Goal: Information Seeking & Learning: Compare options

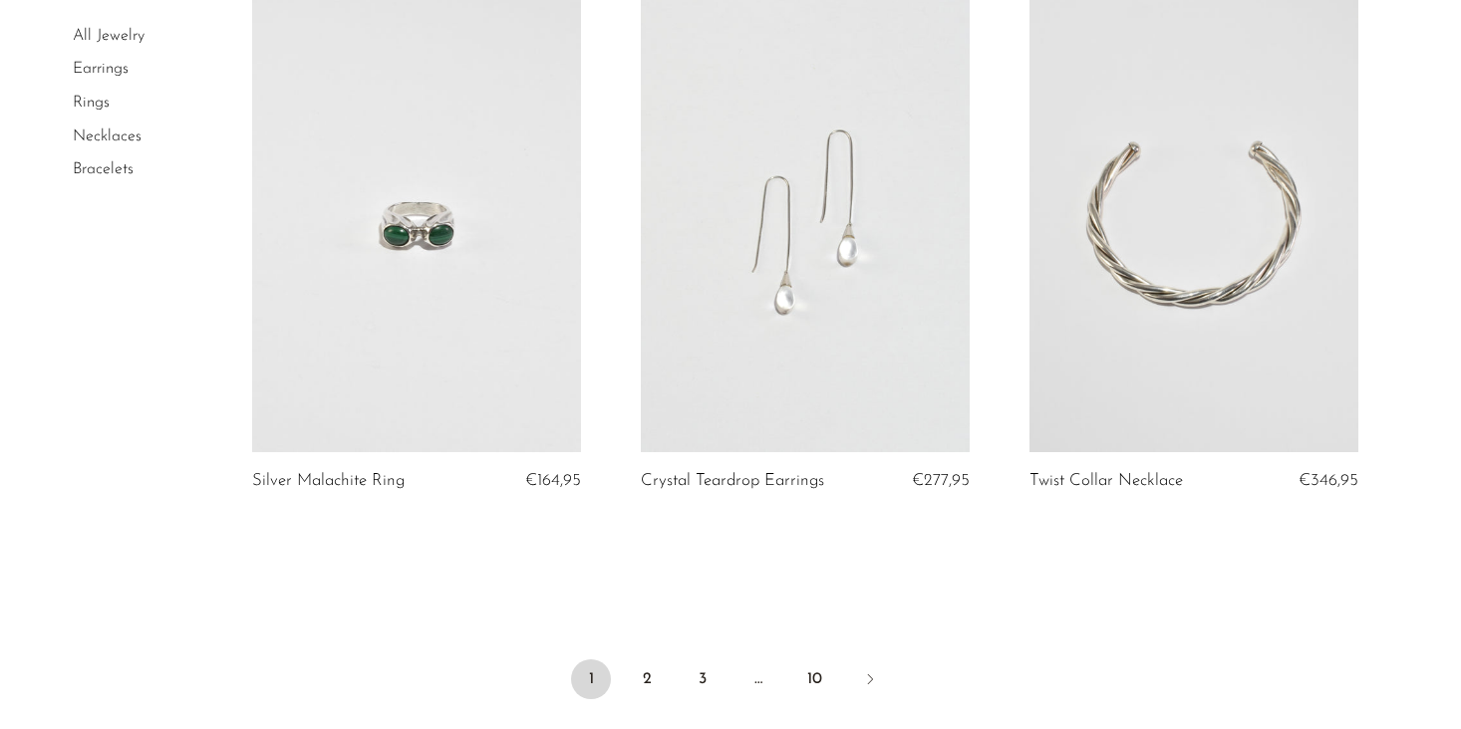
scroll to position [6258, 0]
click at [653, 683] on link "2" at bounding box center [647, 679] width 40 height 40
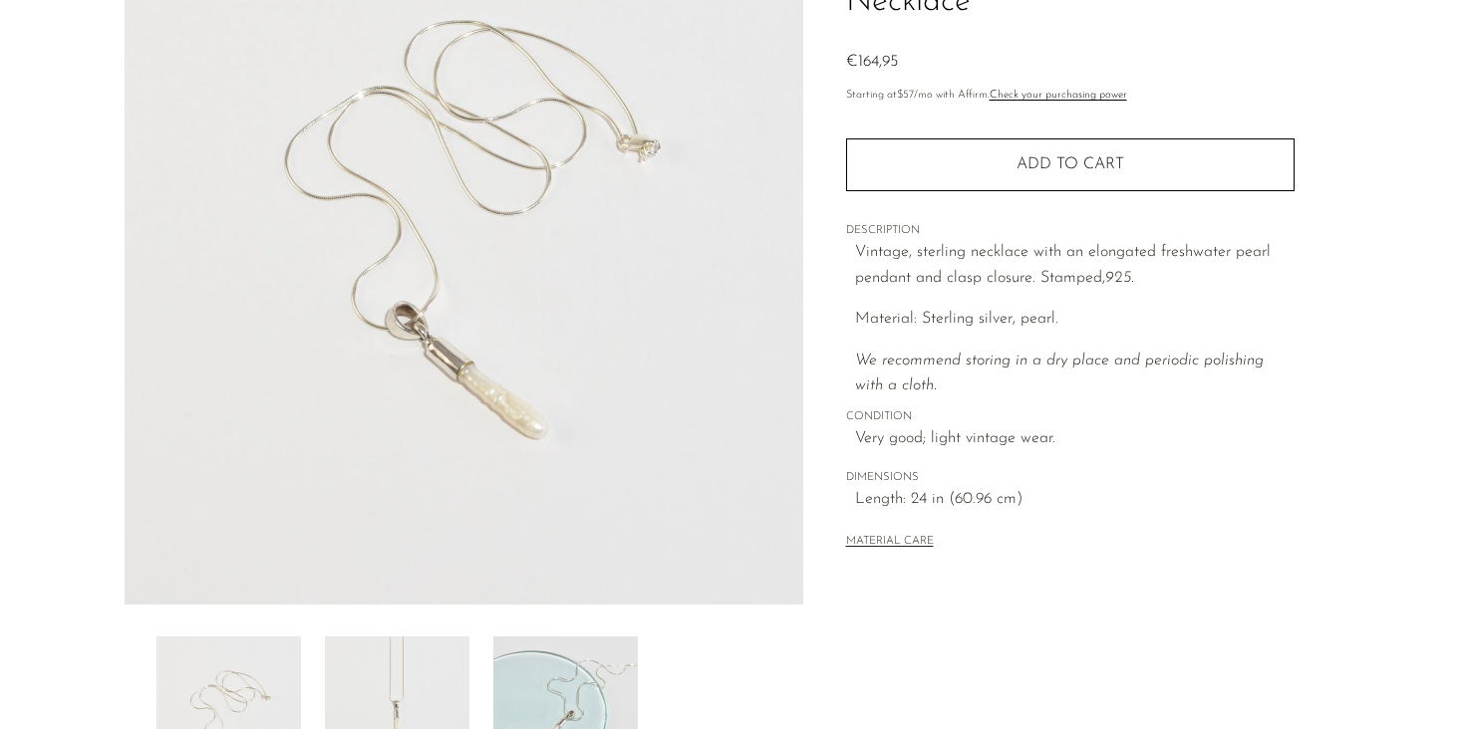
scroll to position [530, 0]
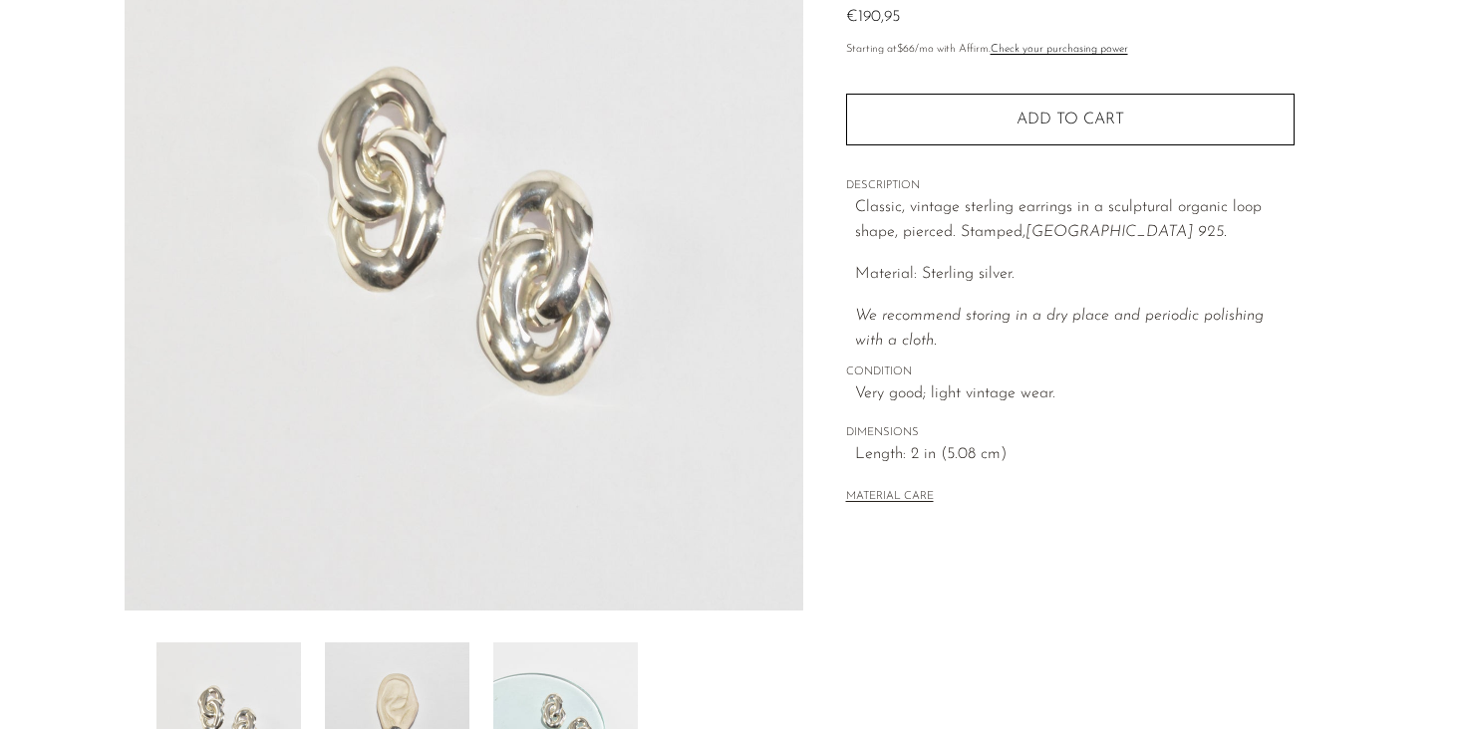
scroll to position [568, 0]
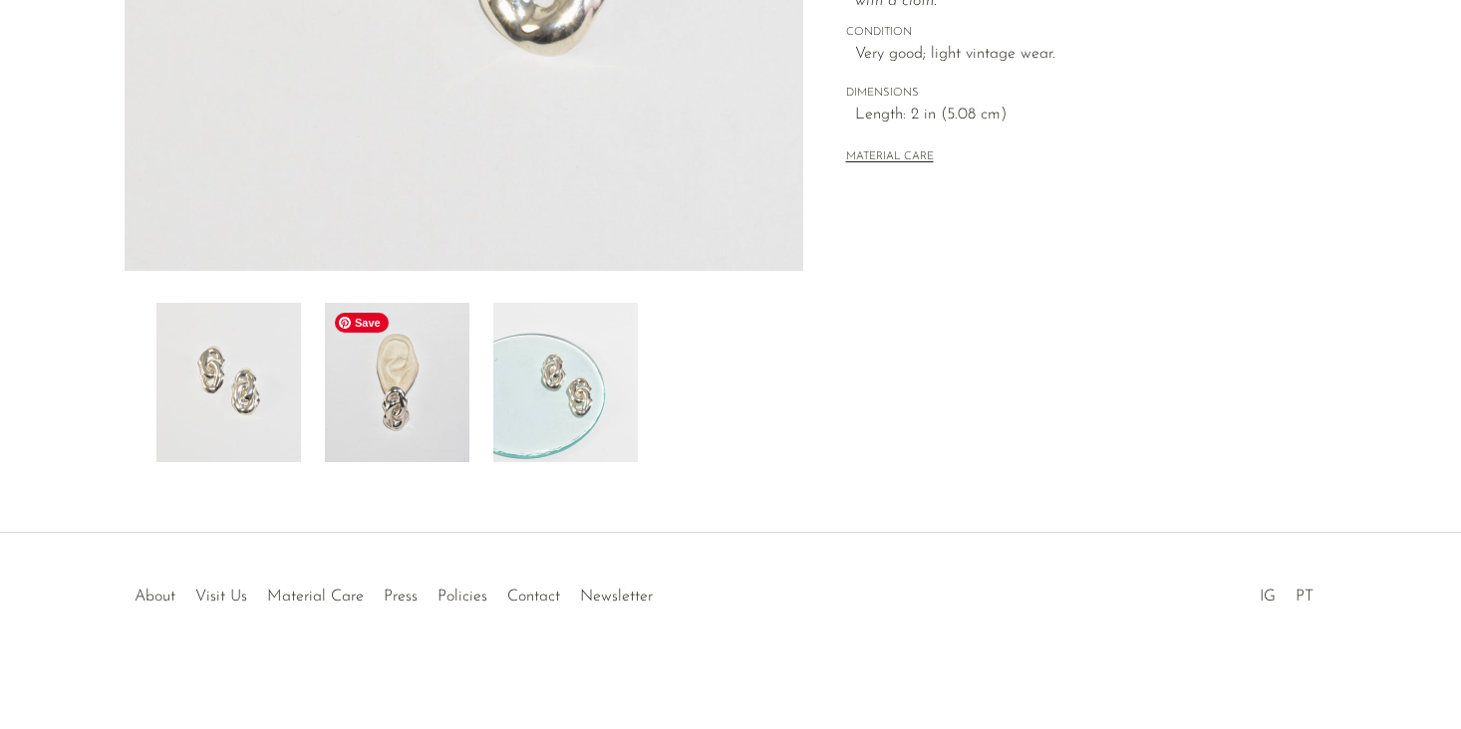
click at [436, 374] on img at bounding box center [397, 382] width 144 height 159
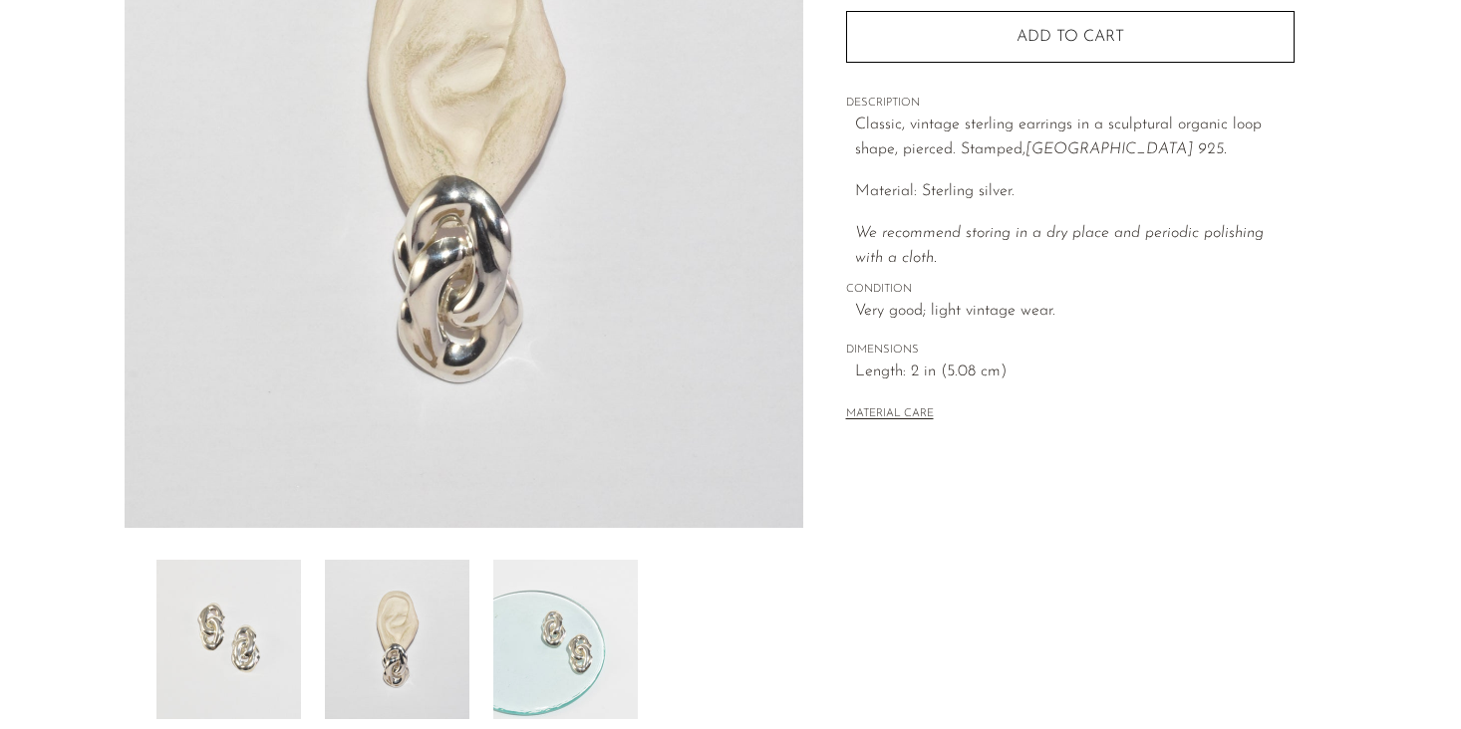
scroll to position [72, 0]
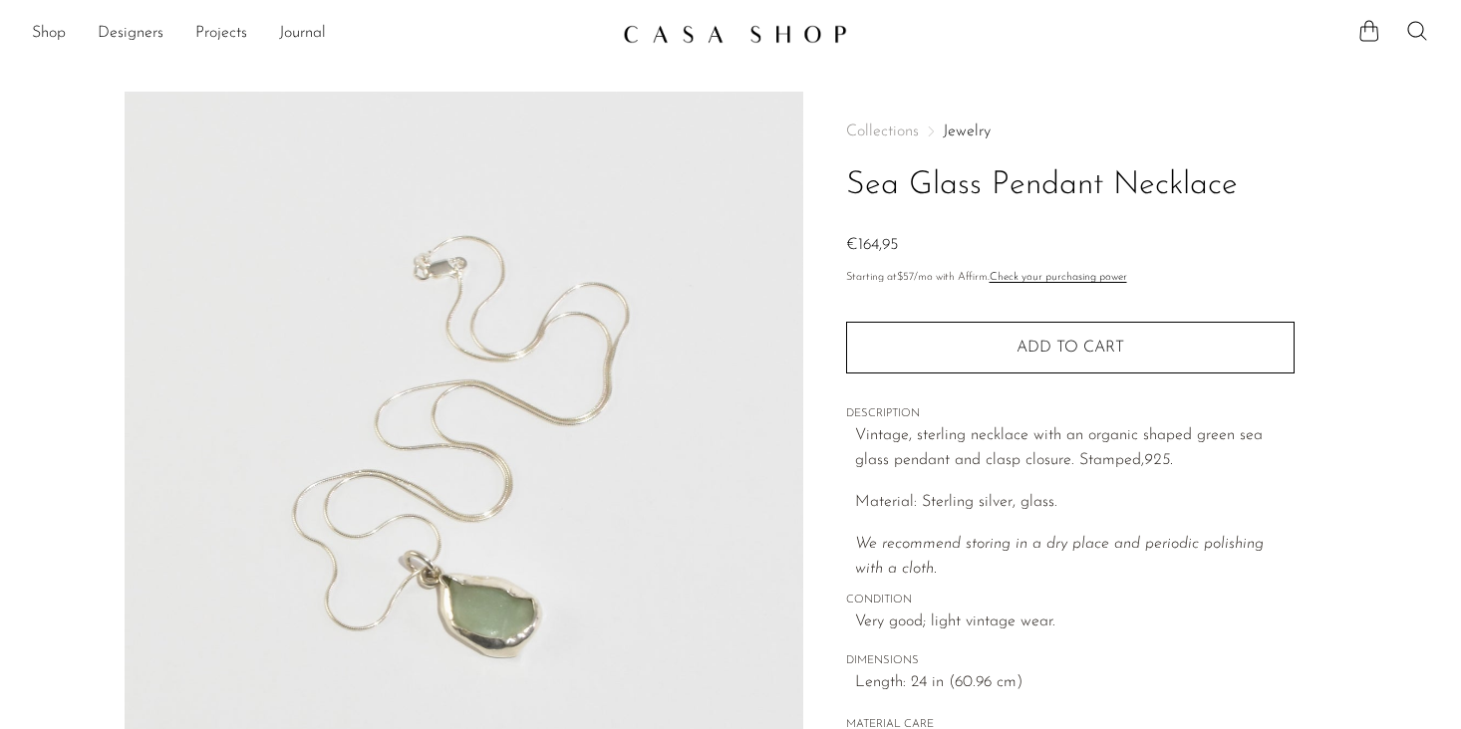
scroll to position [456, 0]
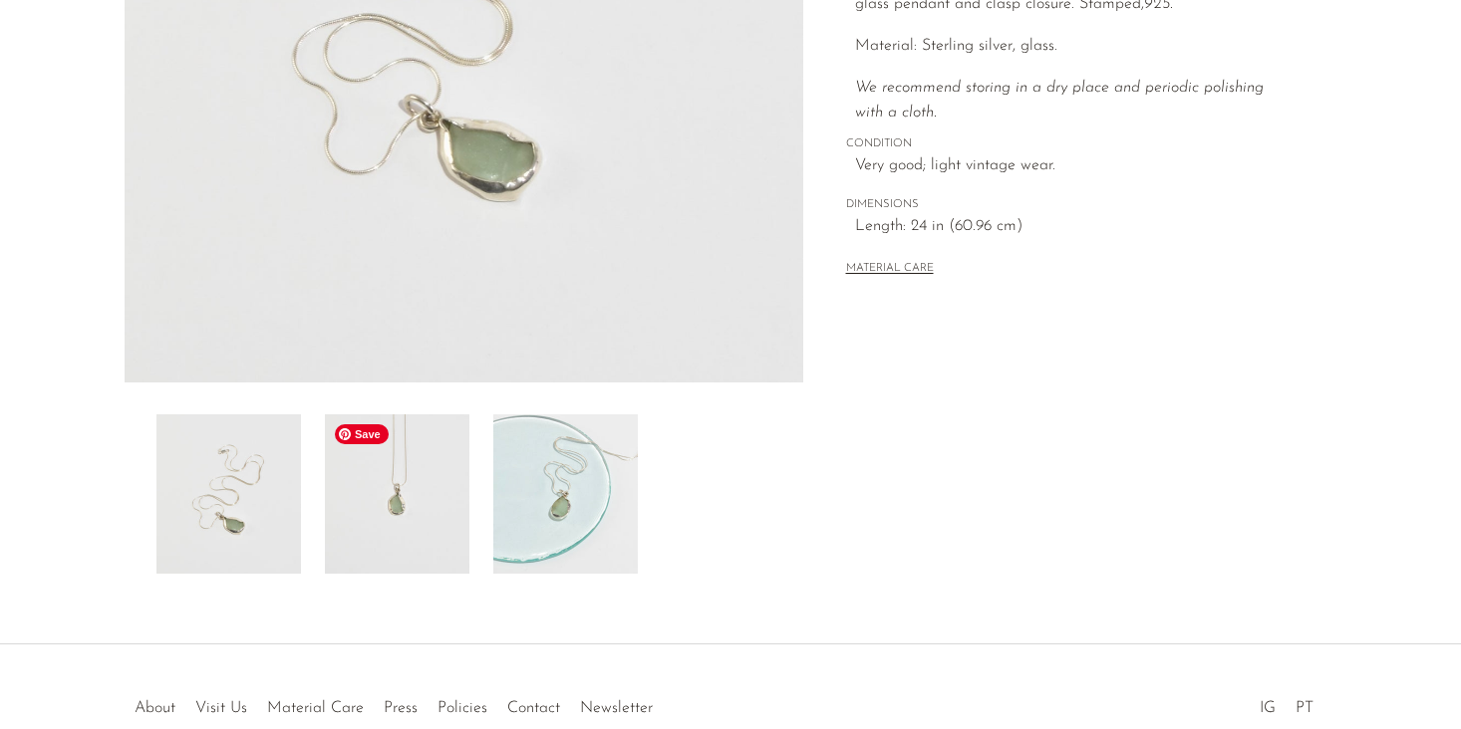
click at [439, 500] on img at bounding box center [397, 493] width 144 height 159
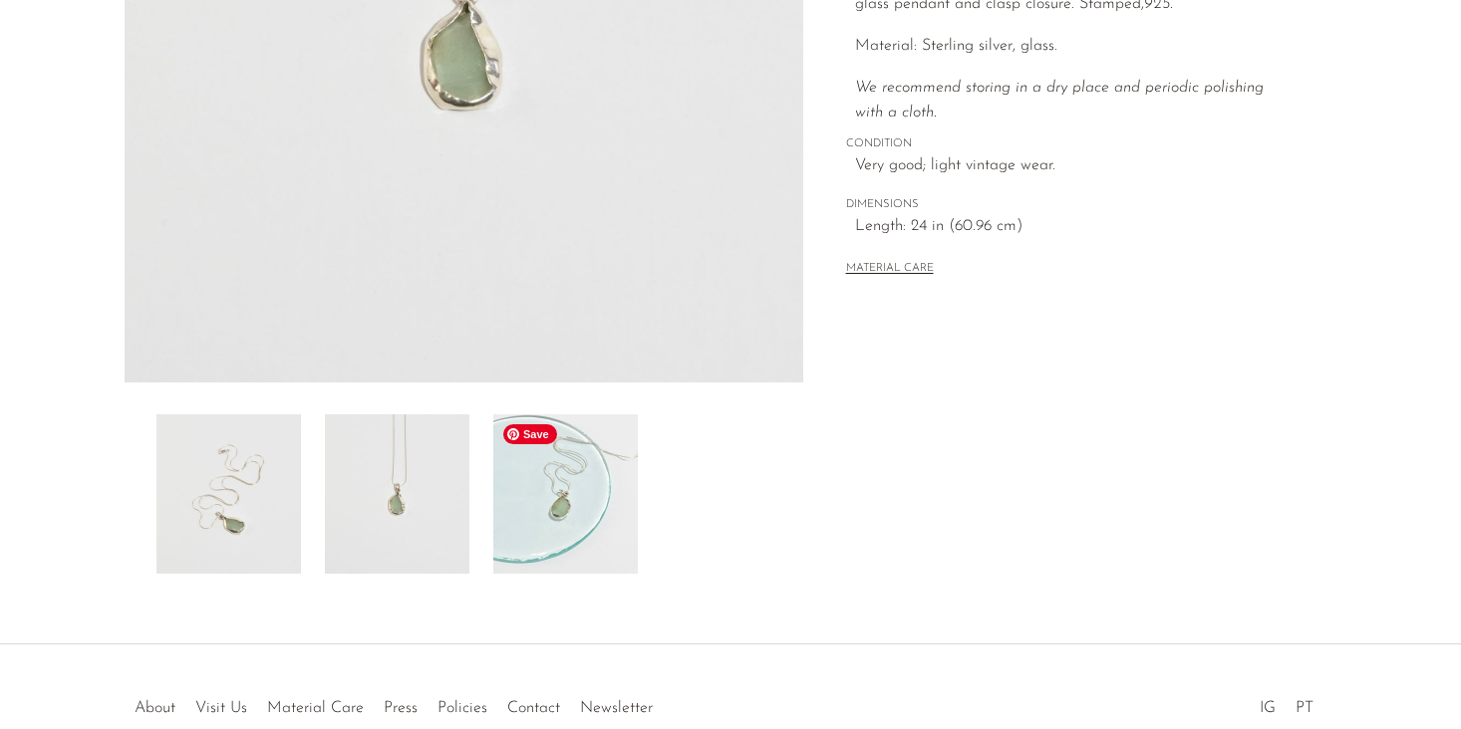
click at [564, 503] on img at bounding box center [565, 493] width 144 height 159
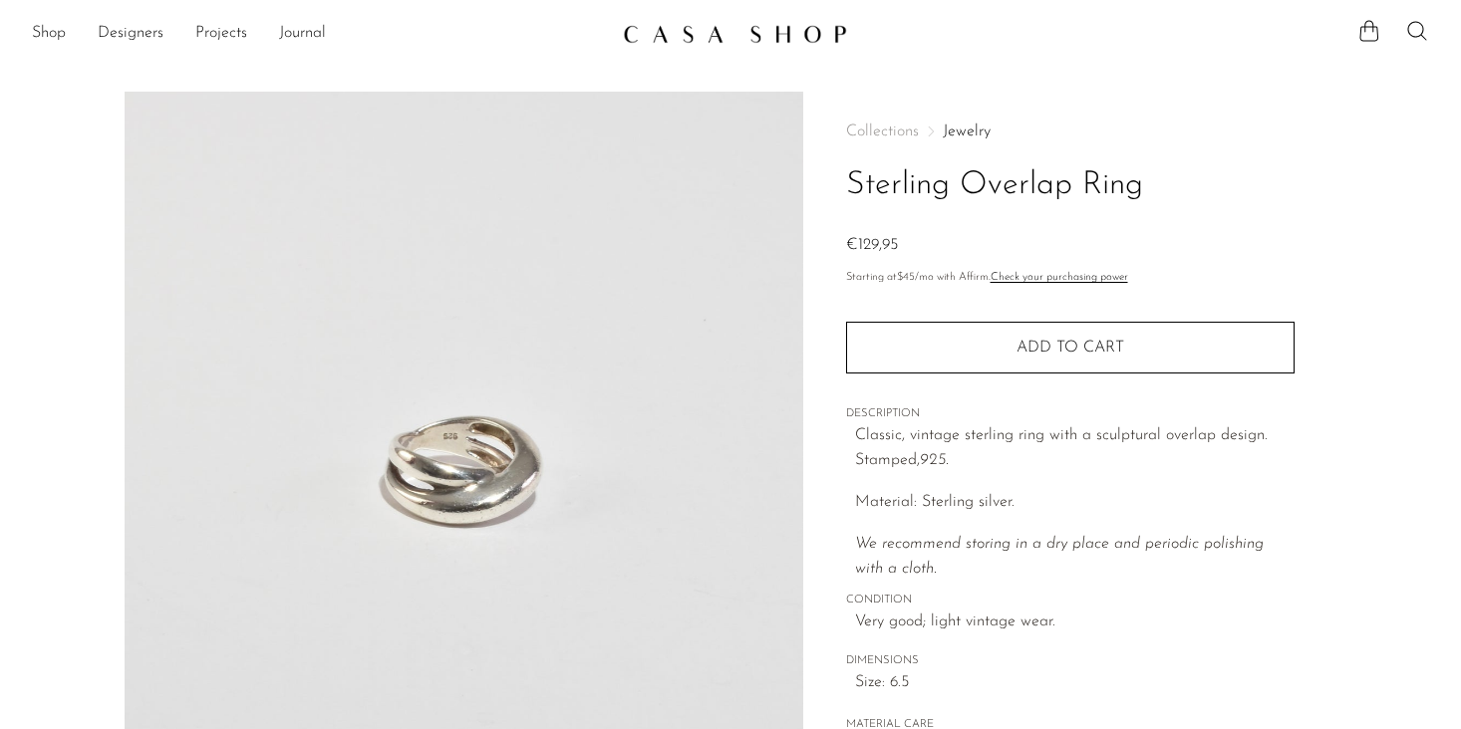
scroll to position [320, 0]
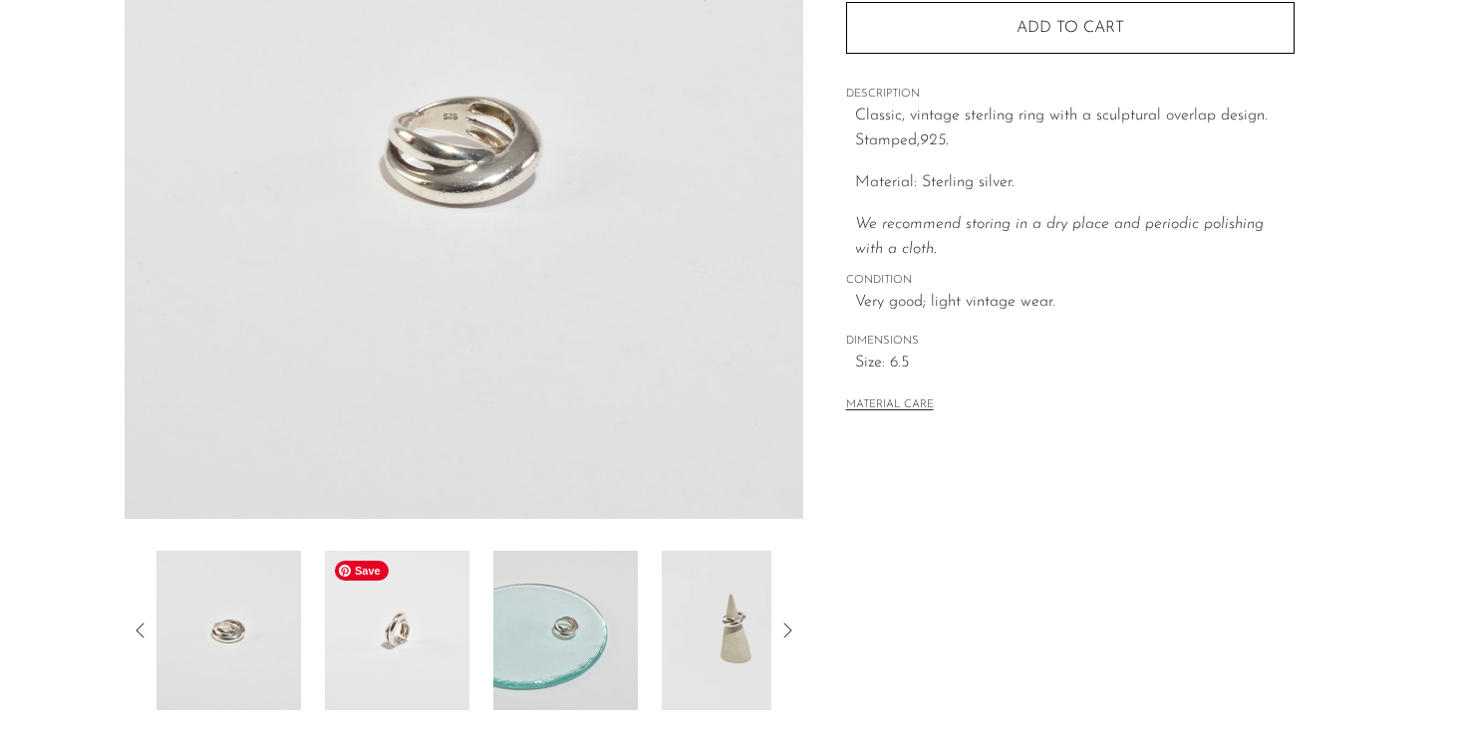
click at [422, 639] on img at bounding box center [397, 630] width 144 height 159
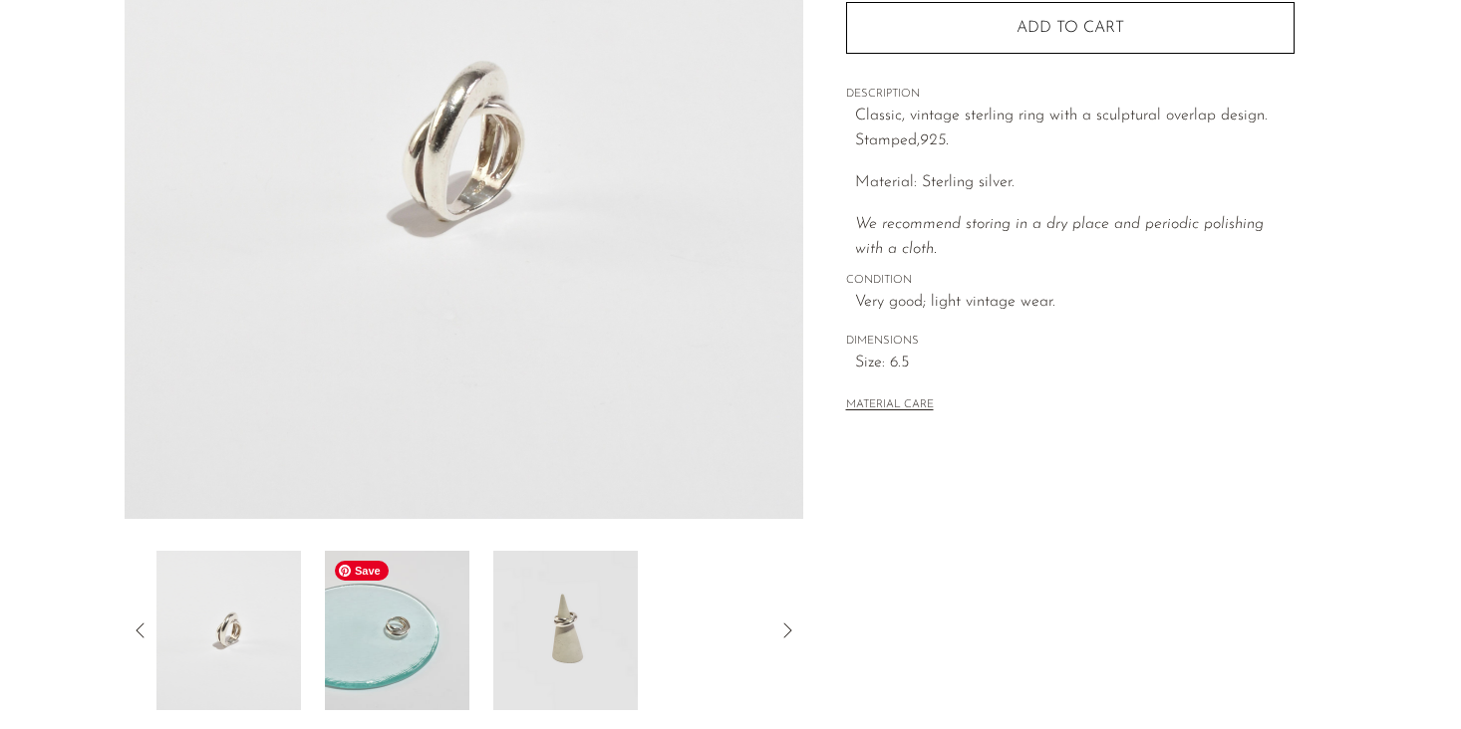
click at [434, 656] on img at bounding box center [397, 630] width 144 height 159
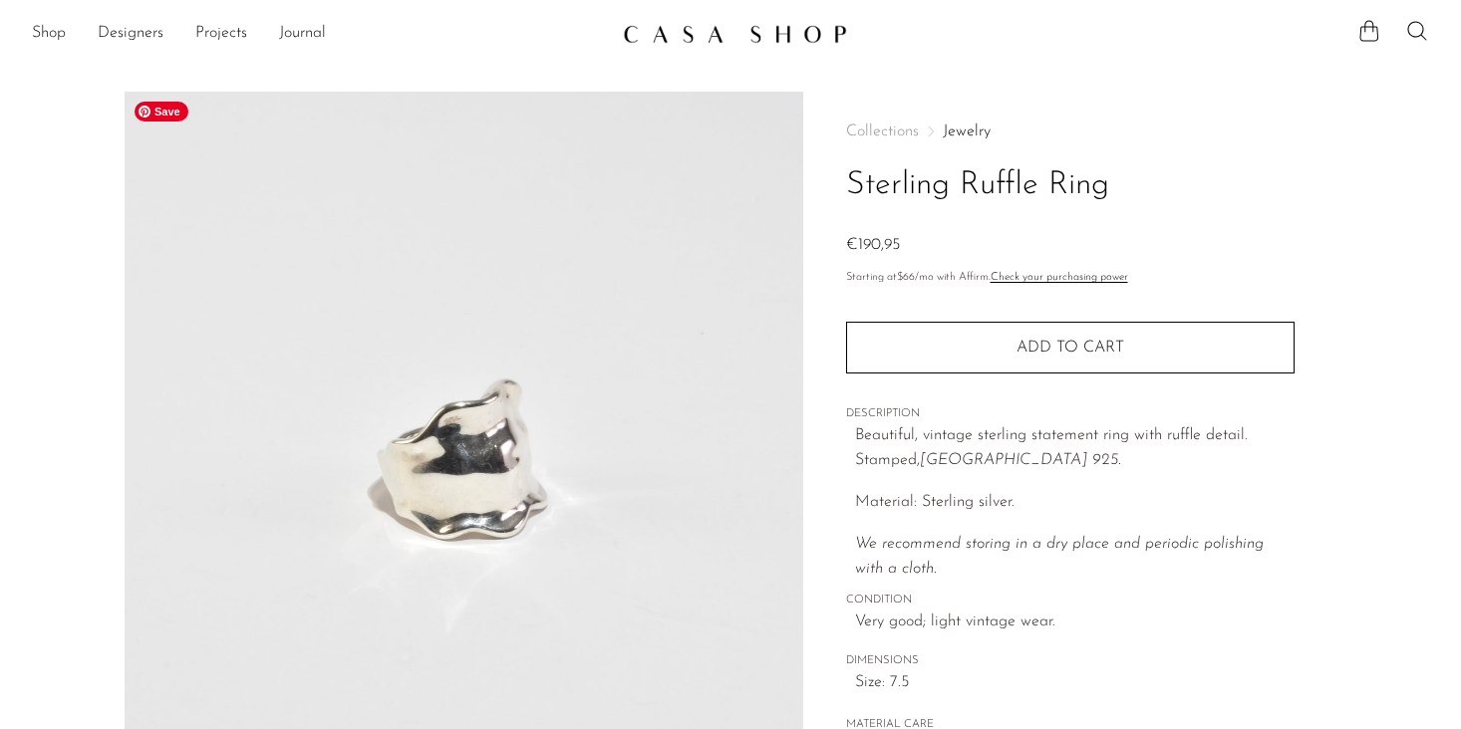
scroll to position [378, 0]
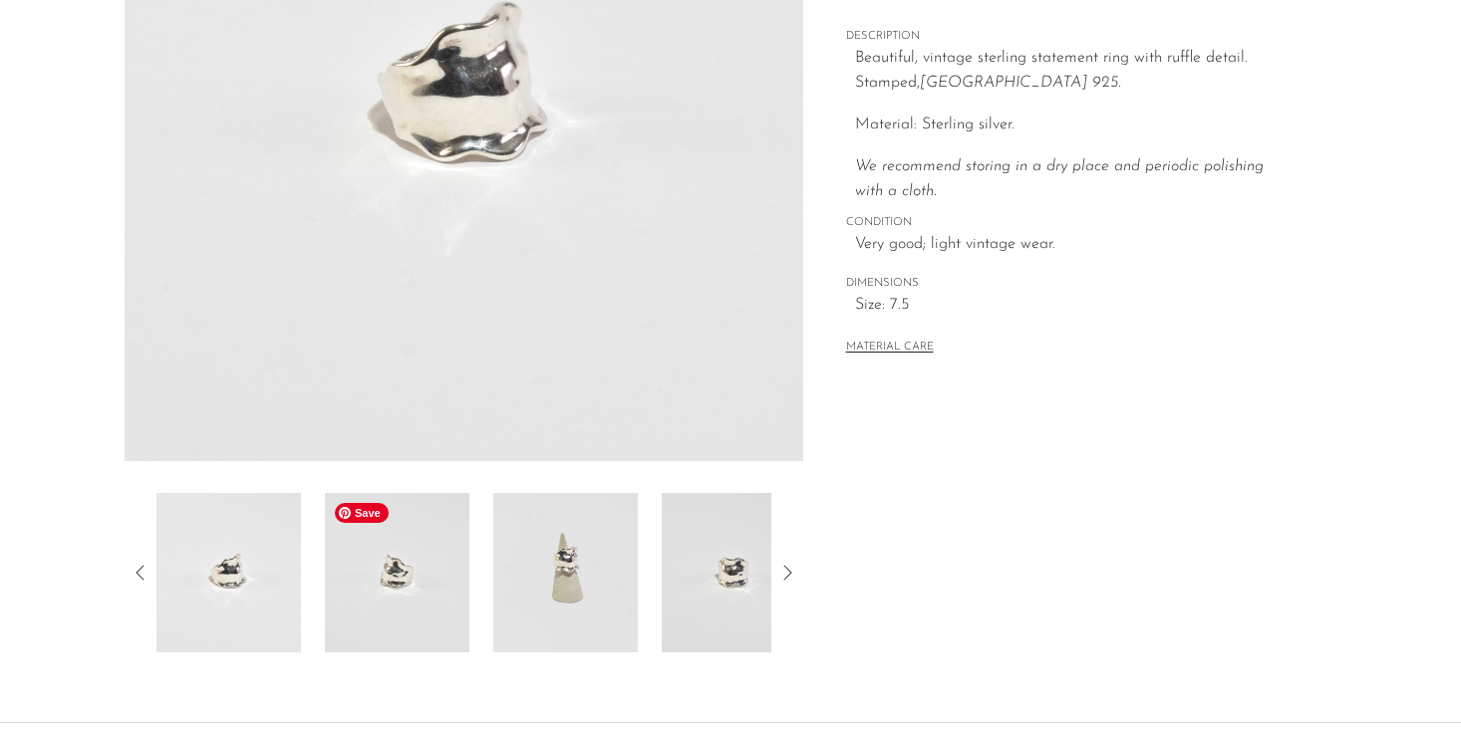
click at [415, 579] on img at bounding box center [397, 572] width 144 height 159
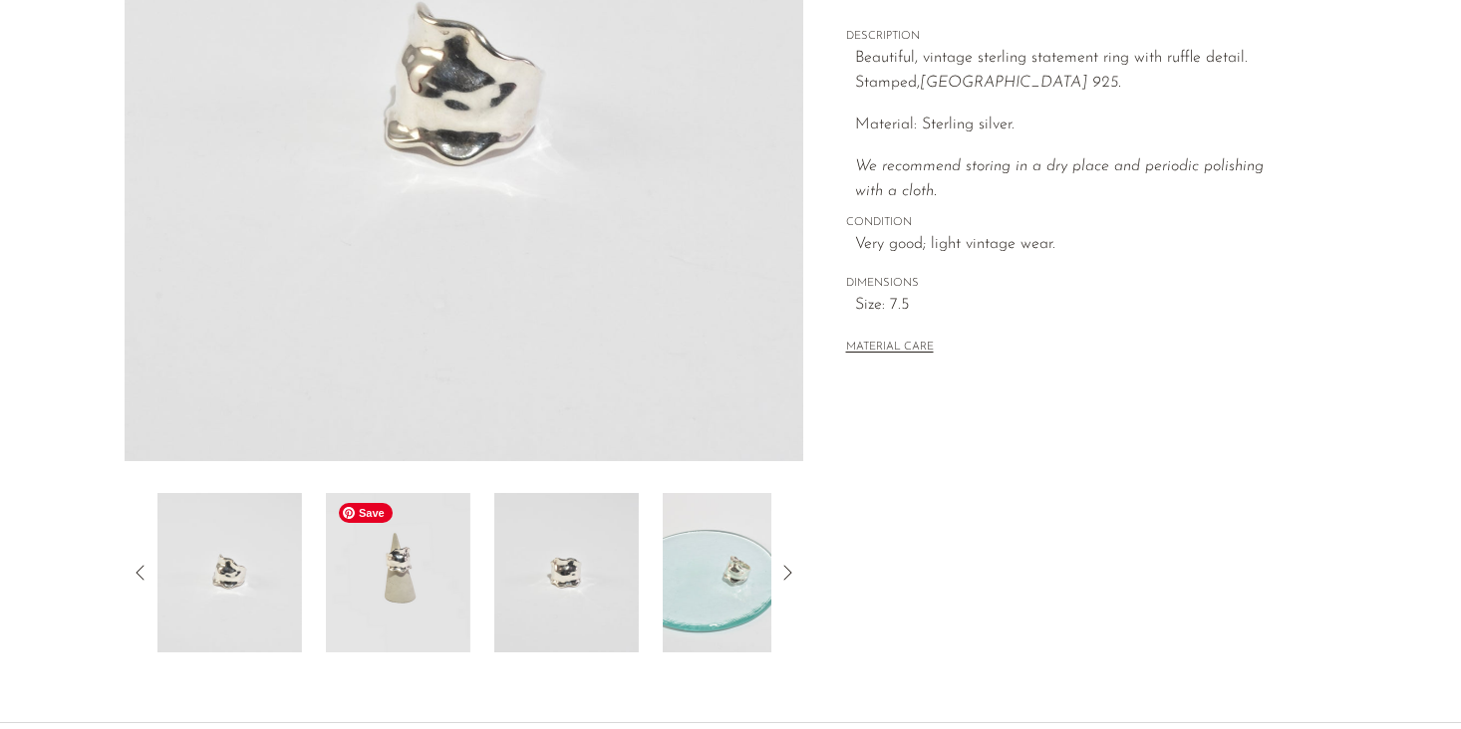
click at [438, 581] on img at bounding box center [398, 572] width 144 height 159
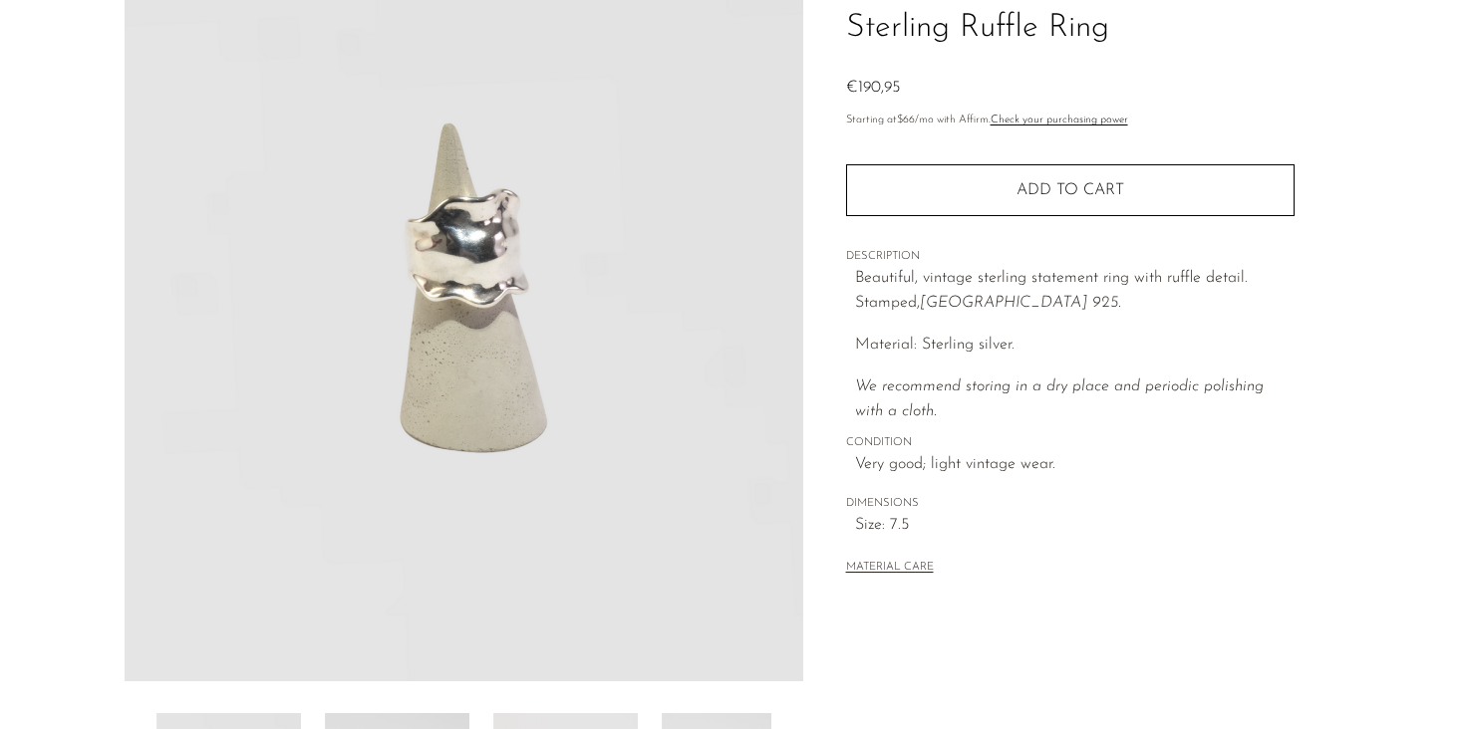
scroll to position [91, 0]
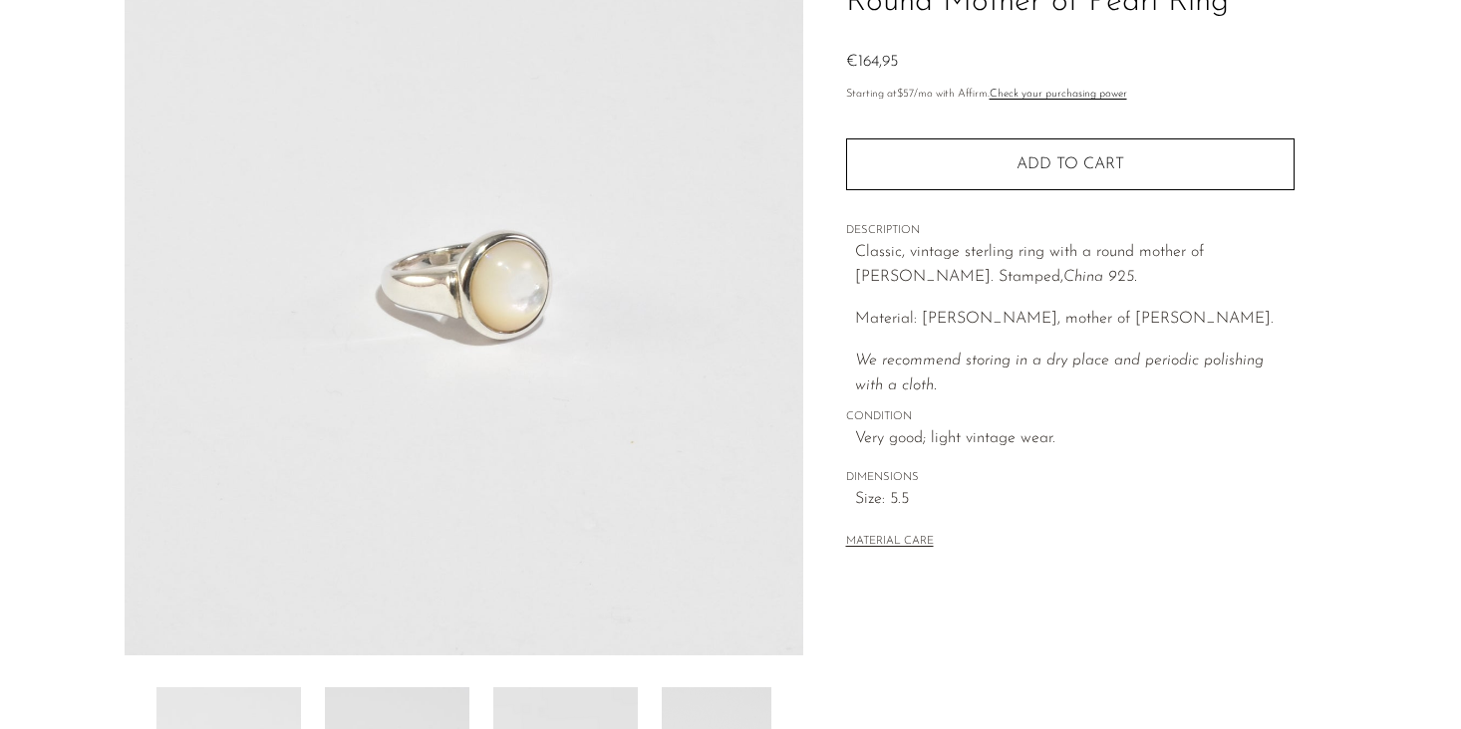
scroll to position [391, 0]
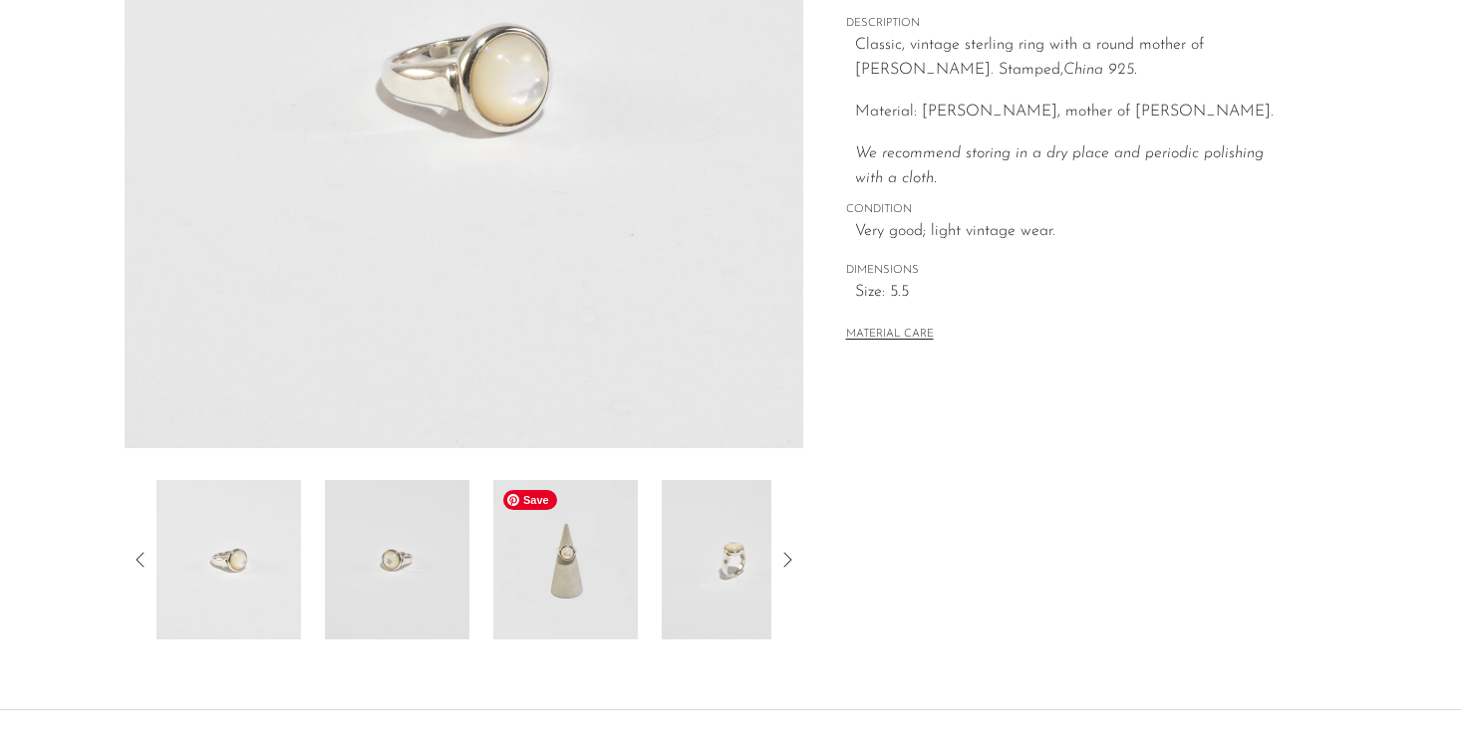
click at [593, 566] on img at bounding box center [565, 559] width 144 height 159
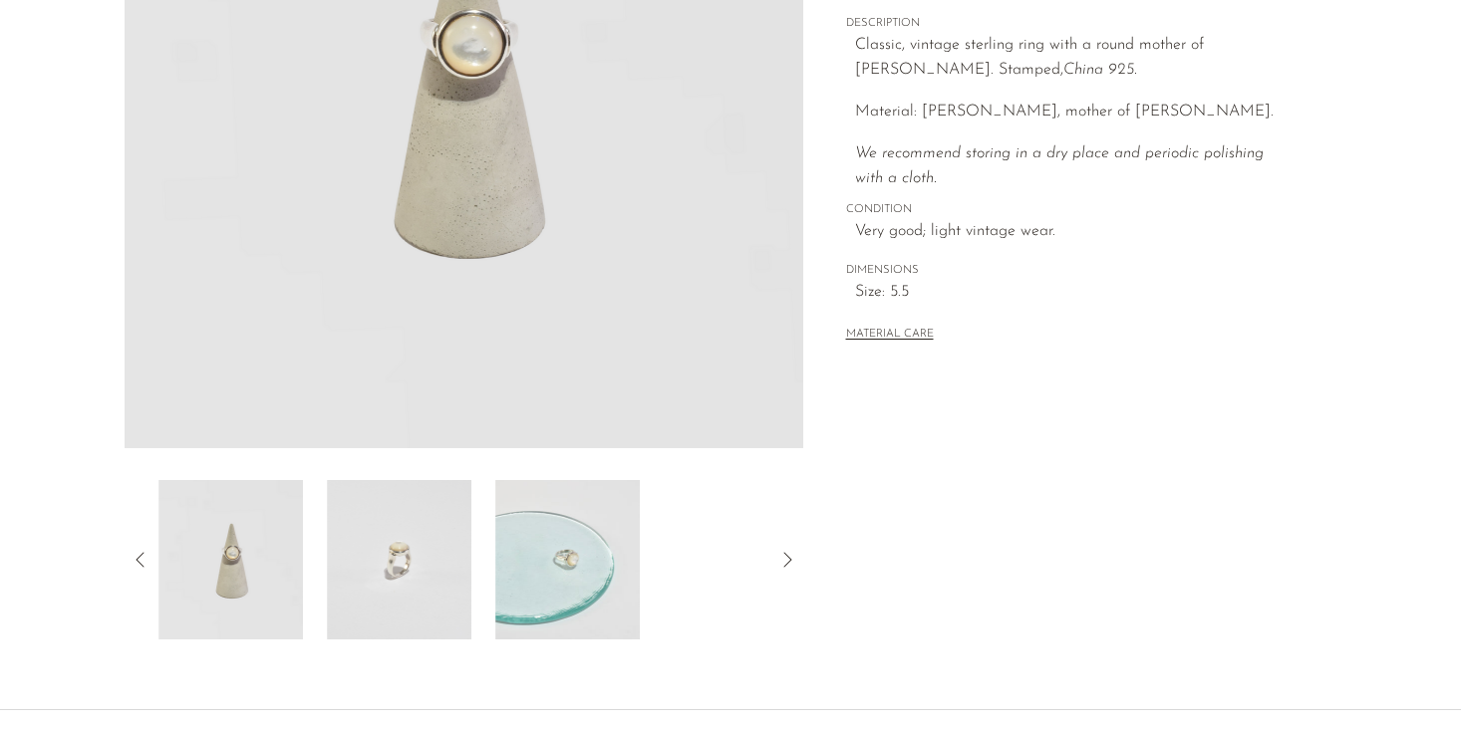
scroll to position [229, 0]
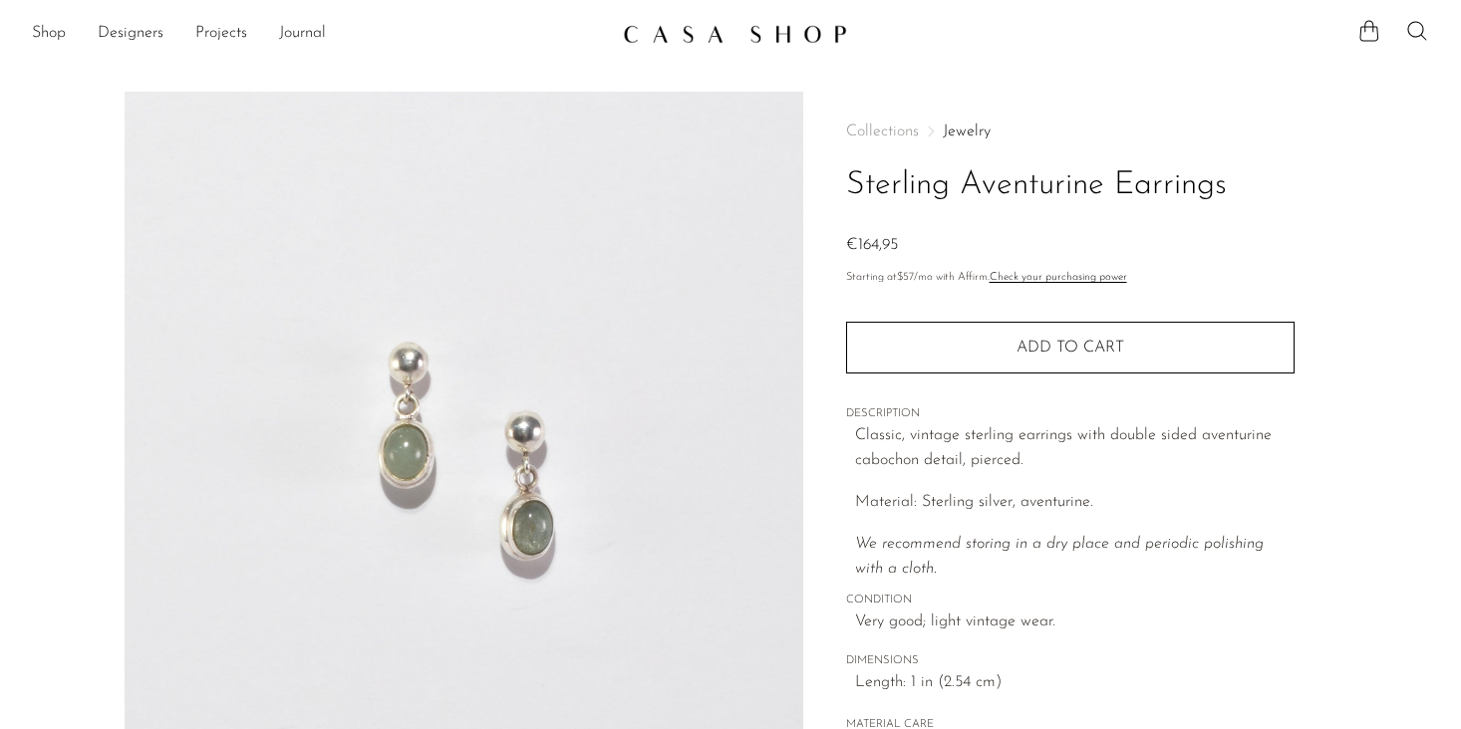
scroll to position [323, 0]
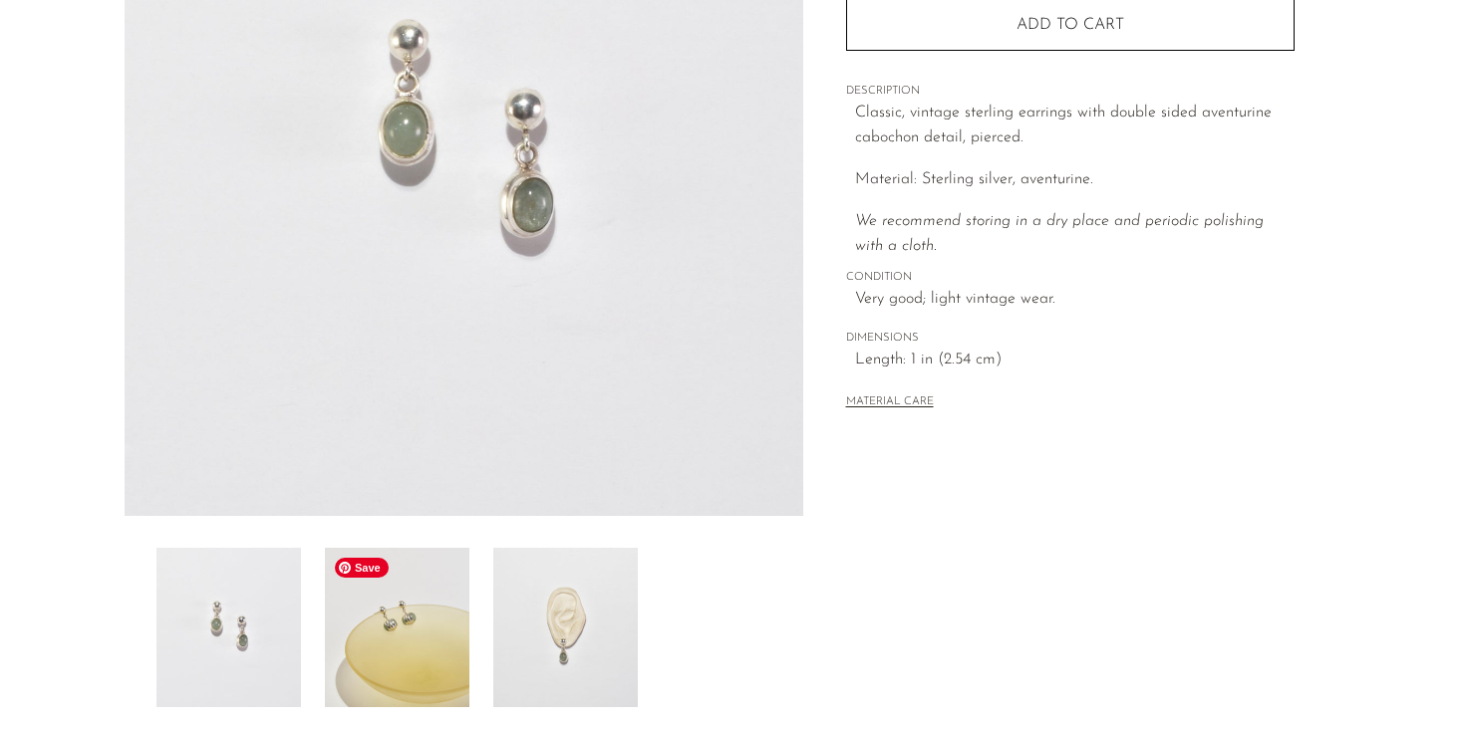
click at [430, 632] on img at bounding box center [397, 627] width 144 height 159
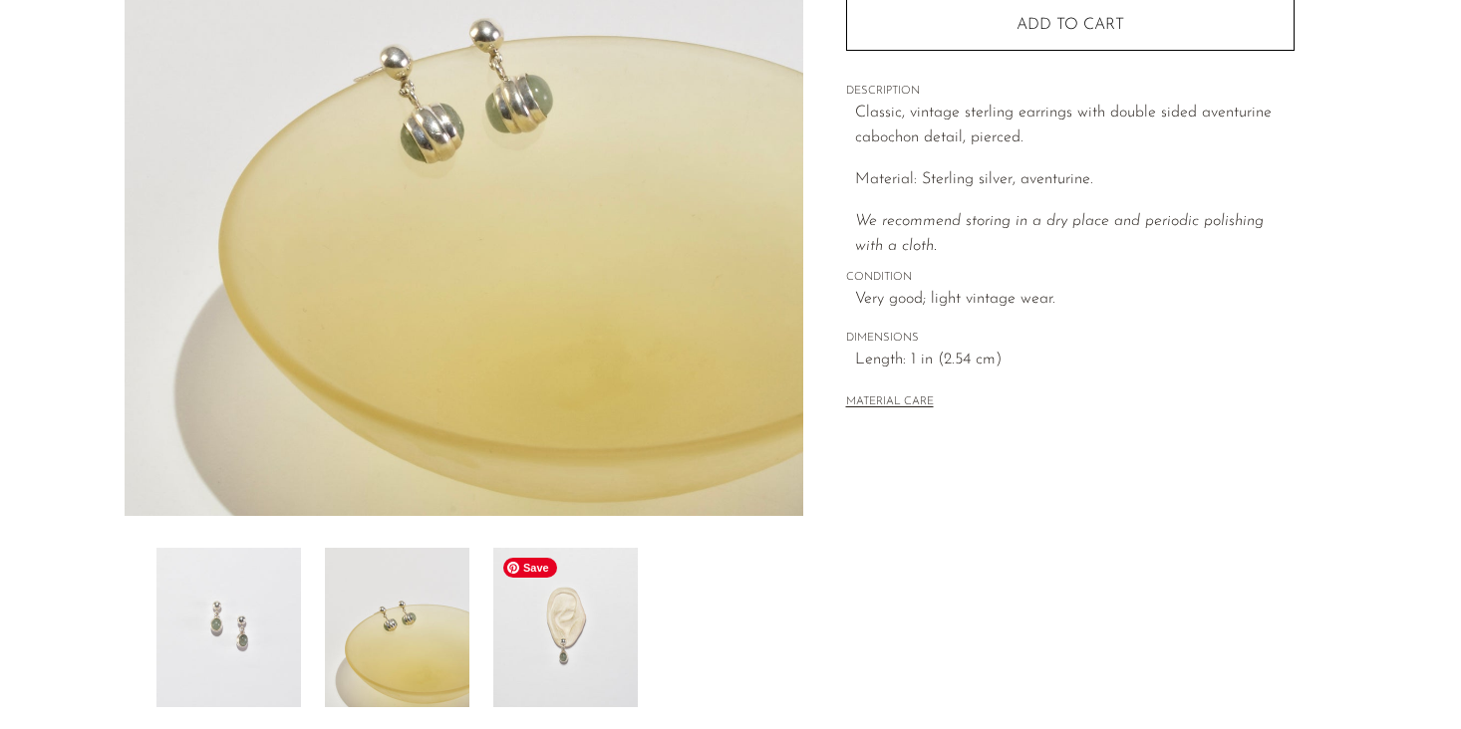
click at [560, 629] on img at bounding box center [565, 627] width 144 height 159
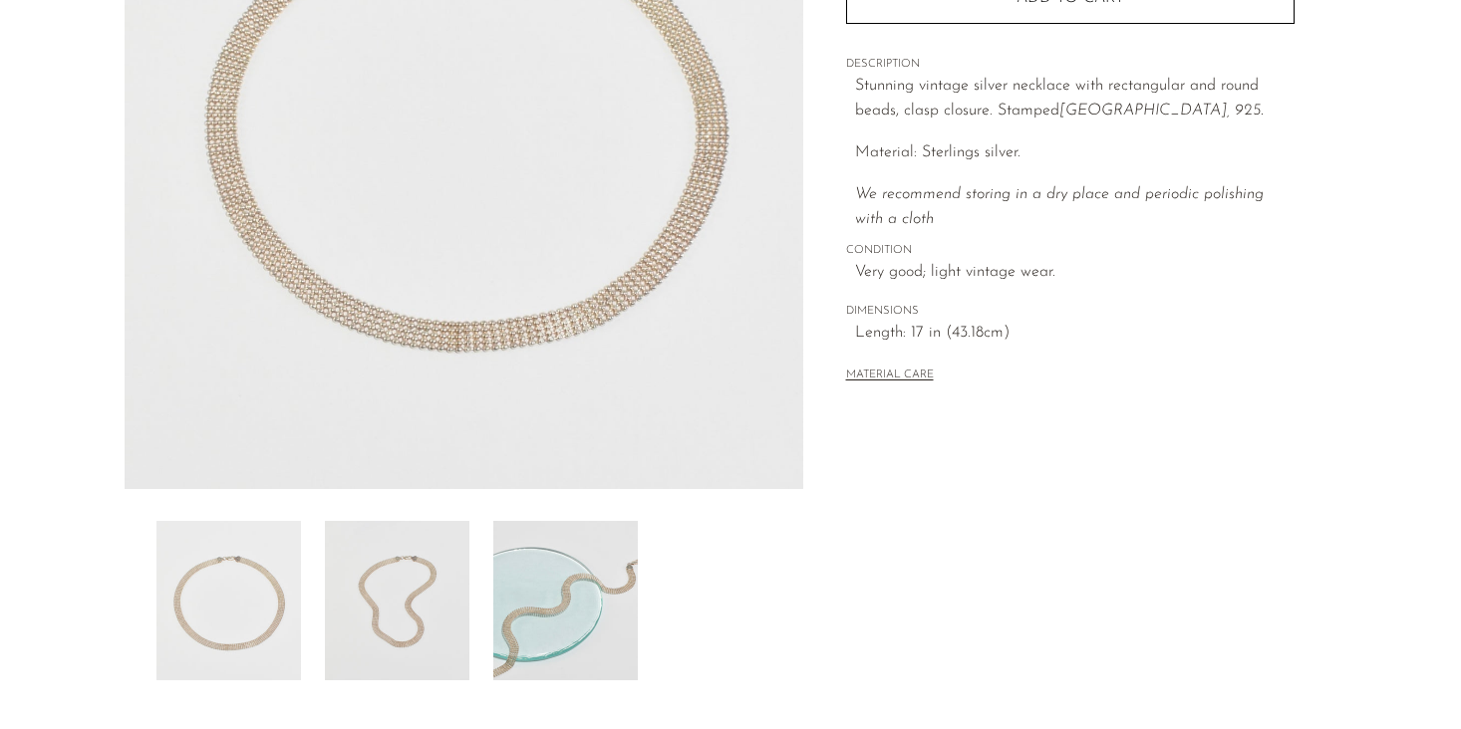
scroll to position [377, 0]
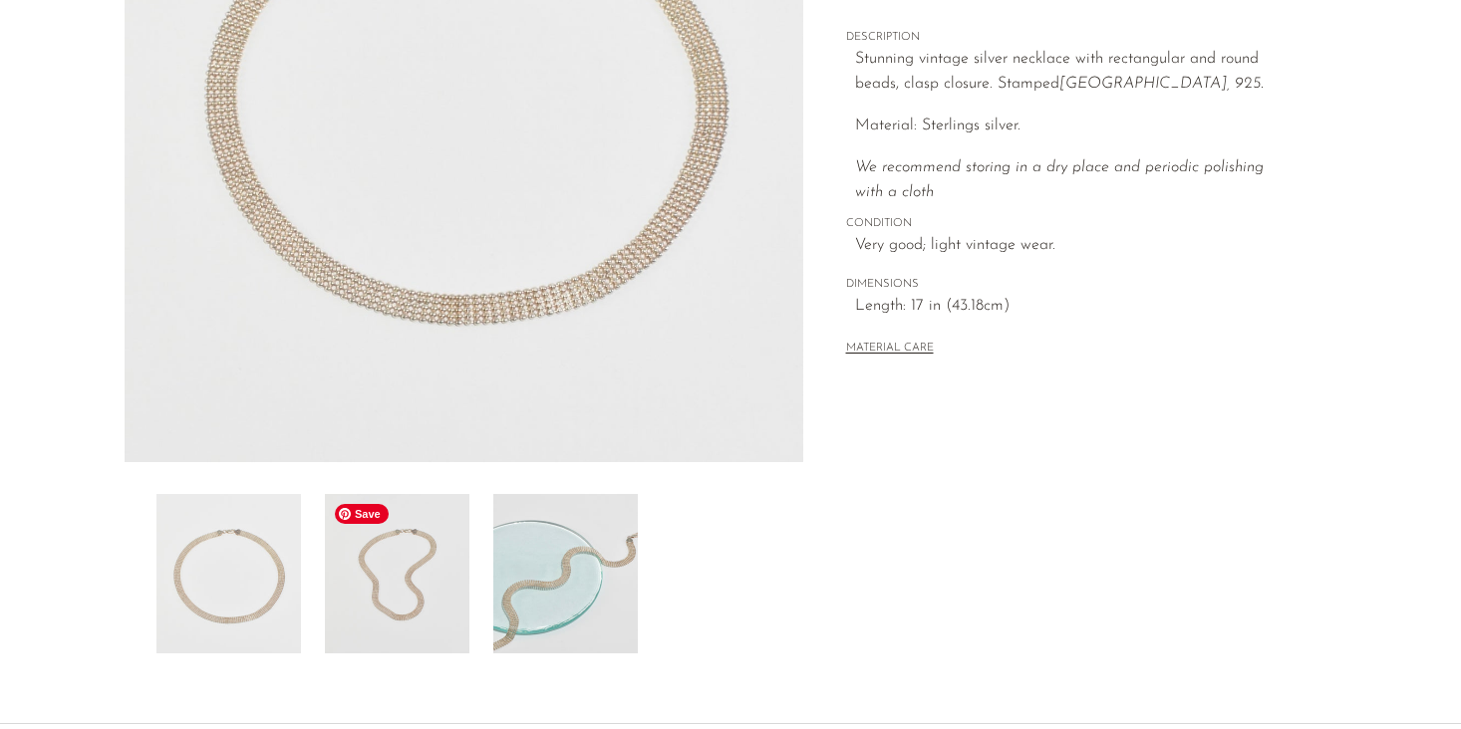
click at [378, 616] on img at bounding box center [397, 573] width 144 height 159
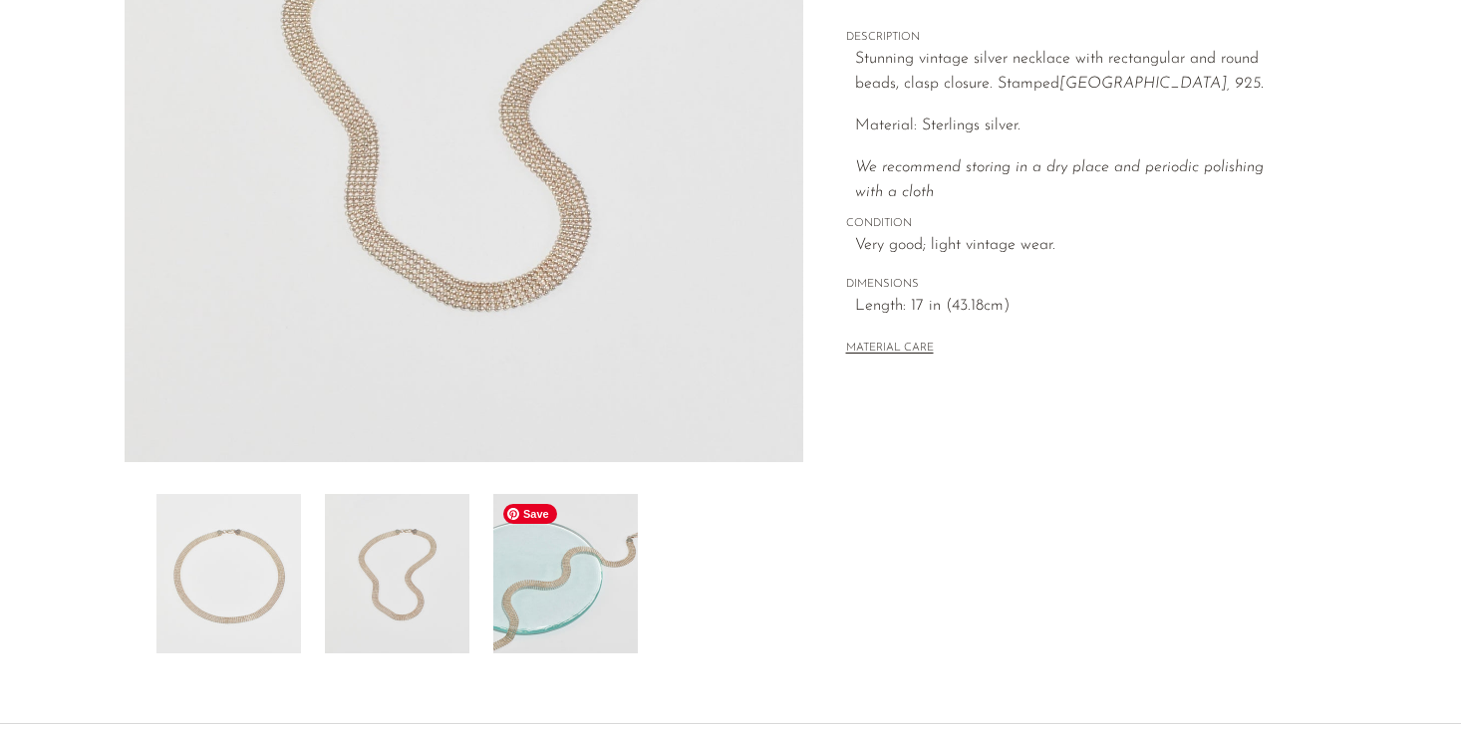
click at [520, 591] on img at bounding box center [565, 573] width 144 height 159
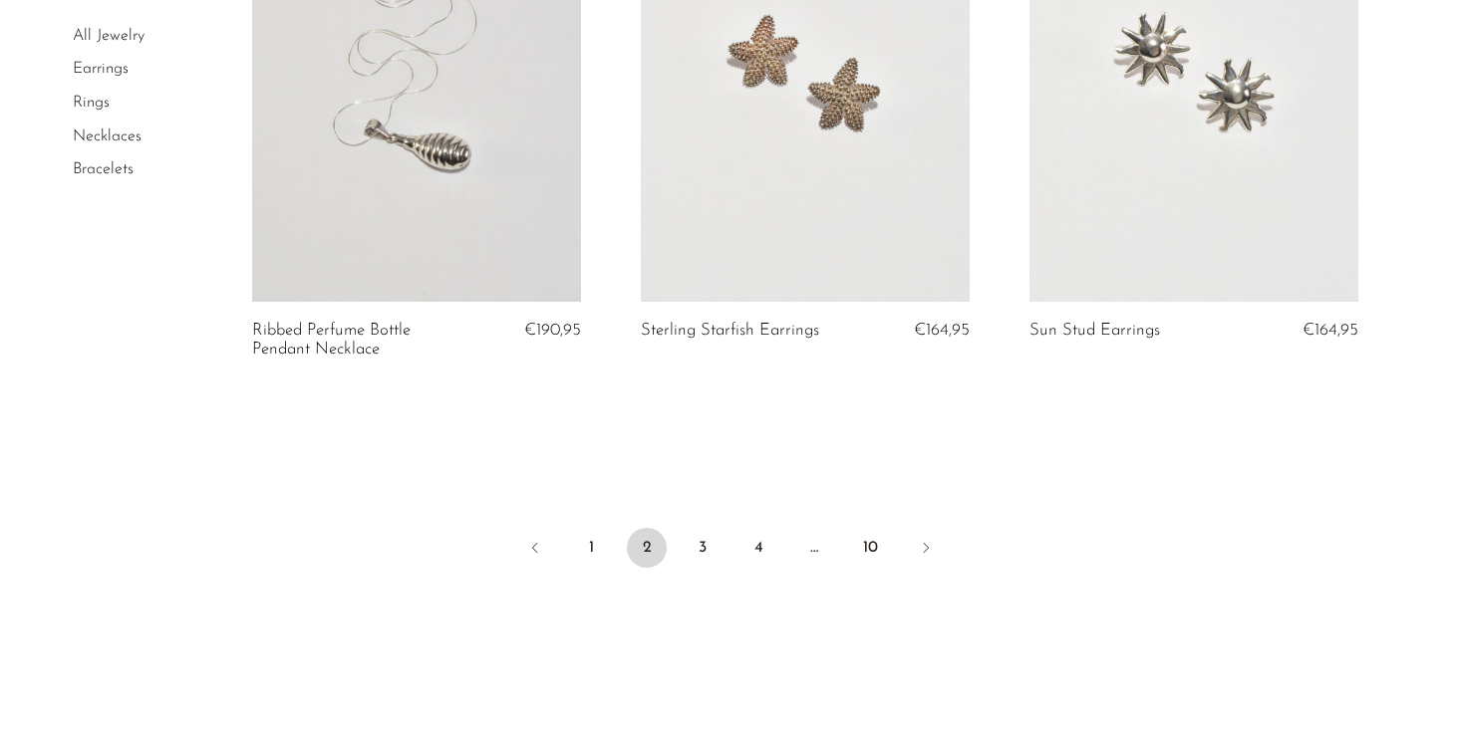
scroll to position [6556, 0]
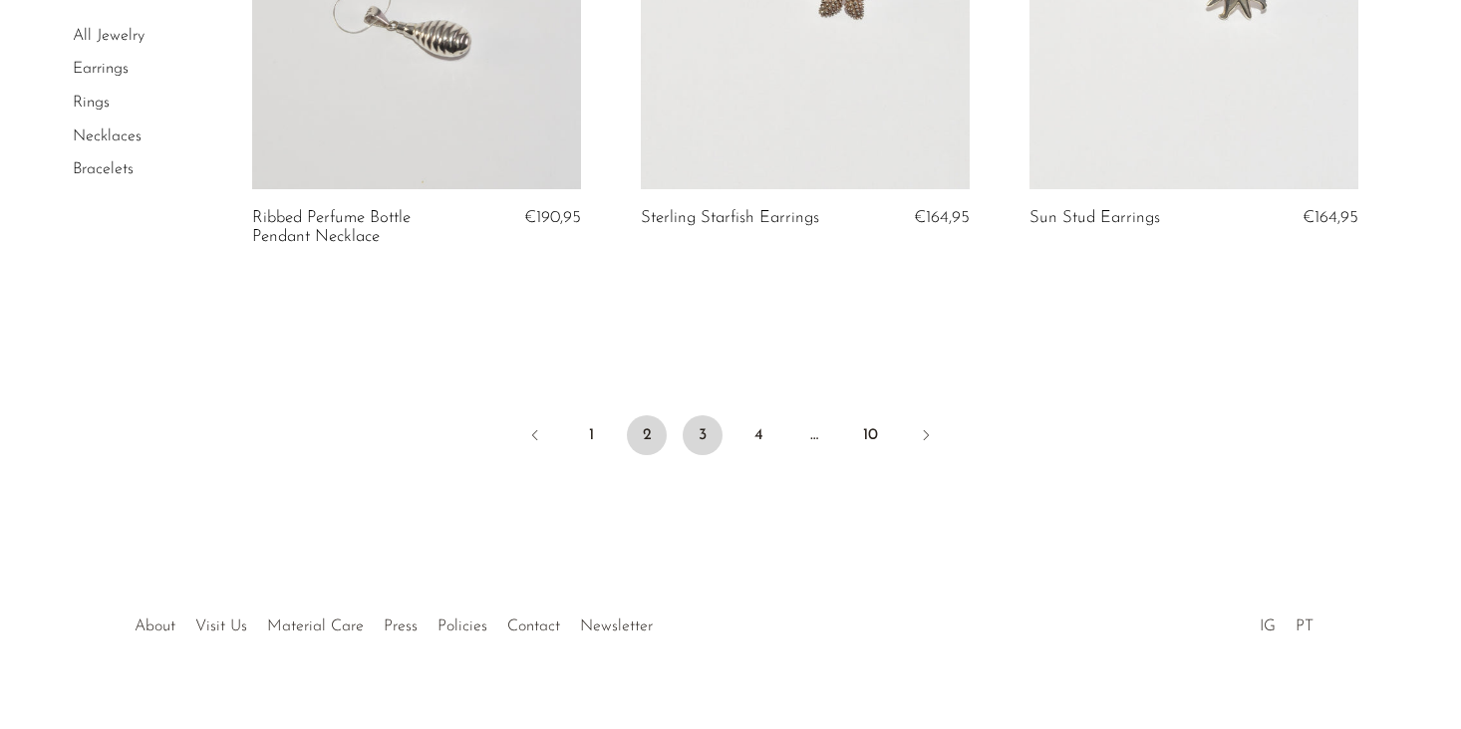
click at [711, 439] on link "3" at bounding box center [703, 435] width 40 height 40
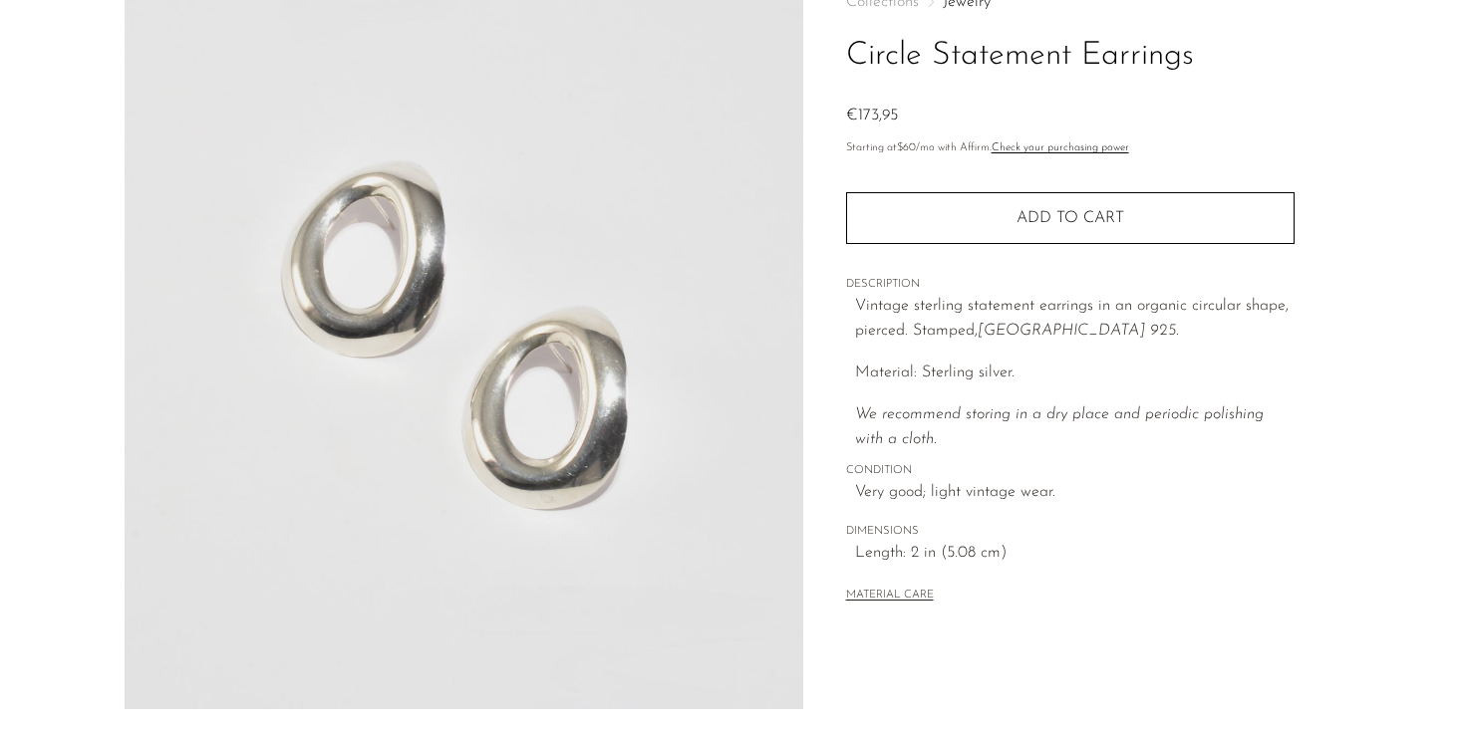
scroll to position [380, 0]
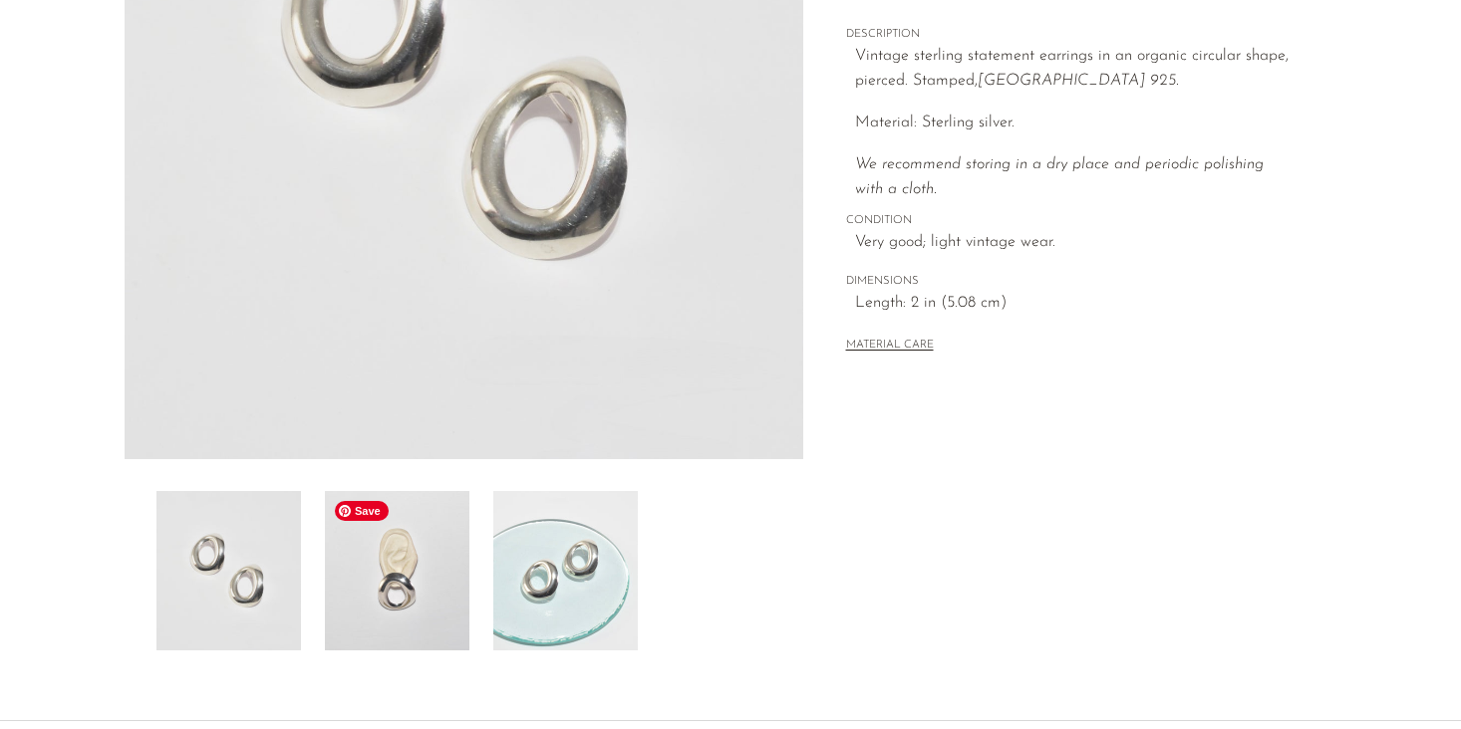
click at [443, 568] on img at bounding box center [397, 570] width 144 height 159
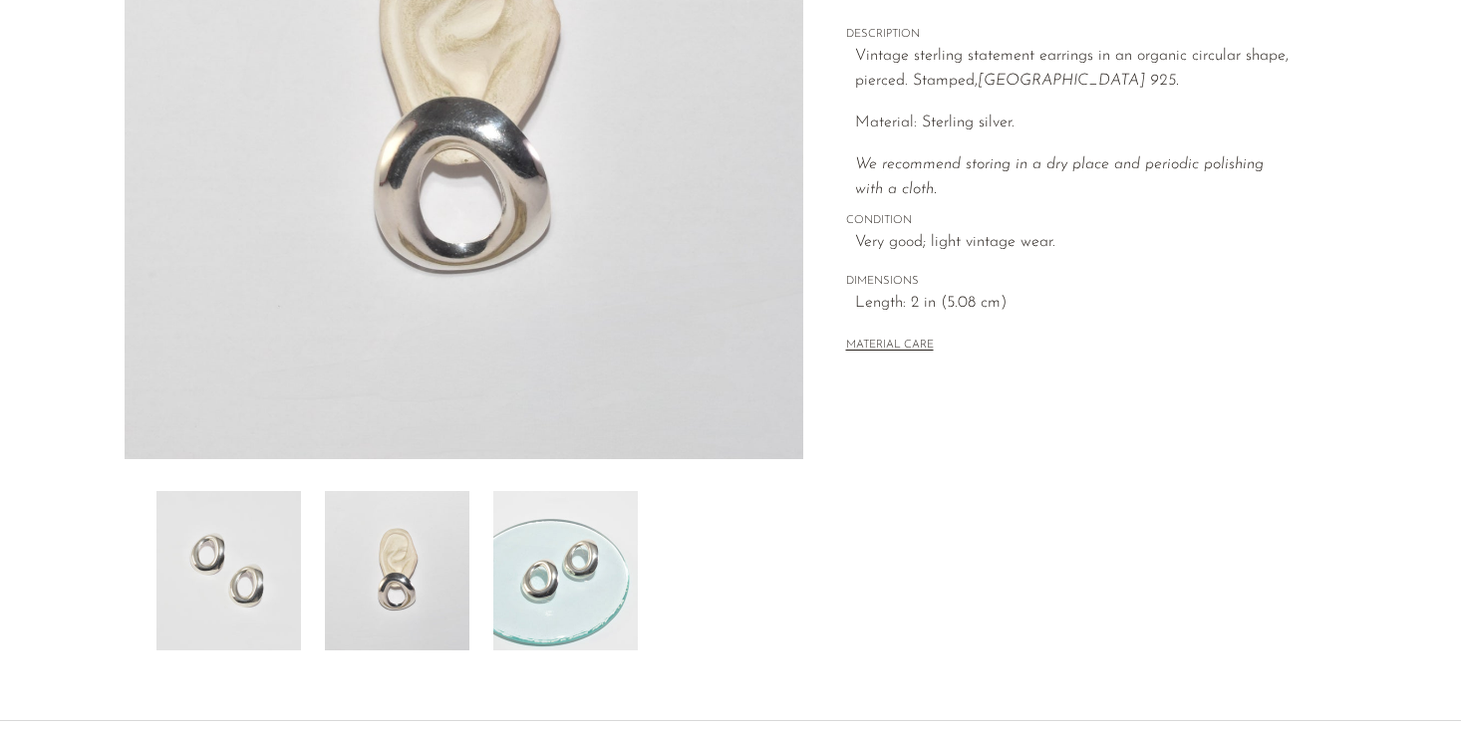
scroll to position [99, 0]
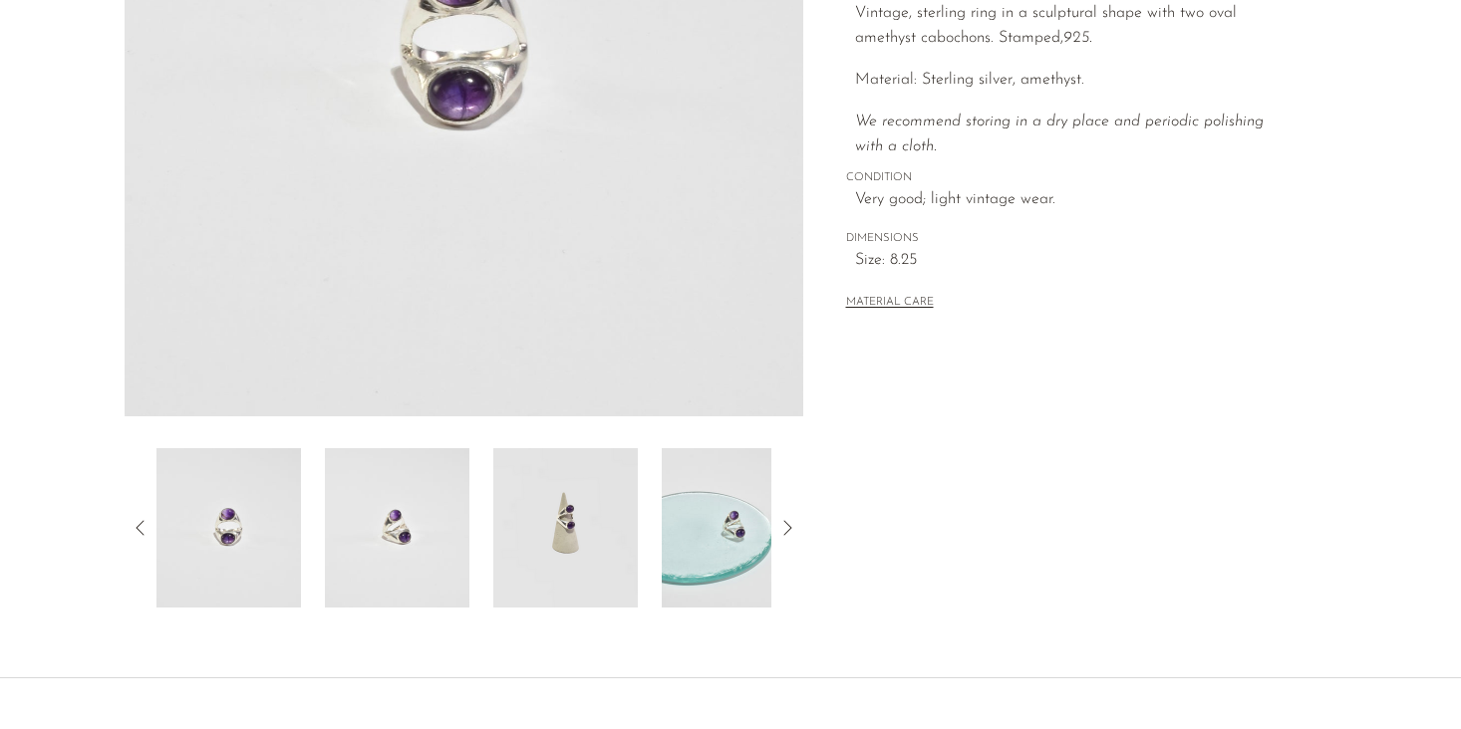
scroll to position [514, 0]
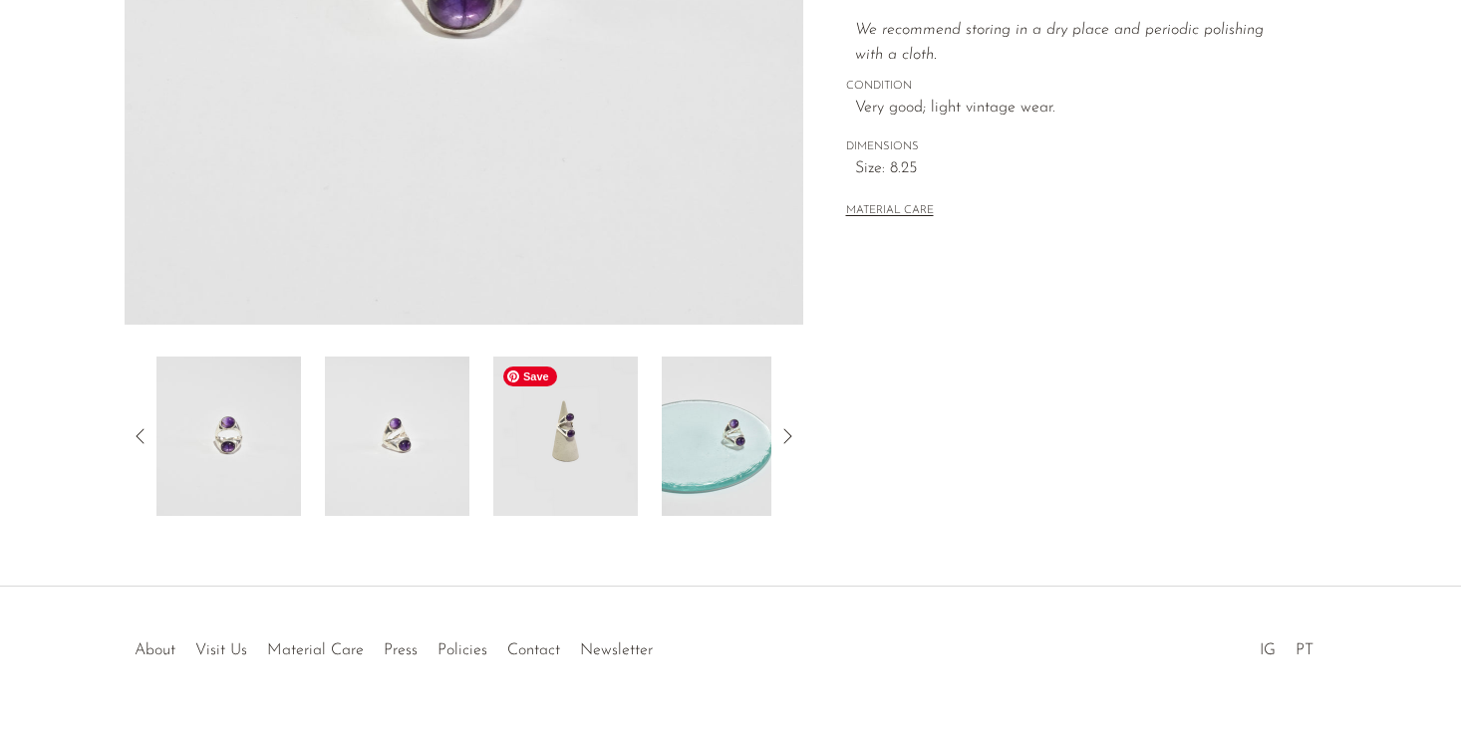
click at [614, 463] on img at bounding box center [565, 436] width 144 height 159
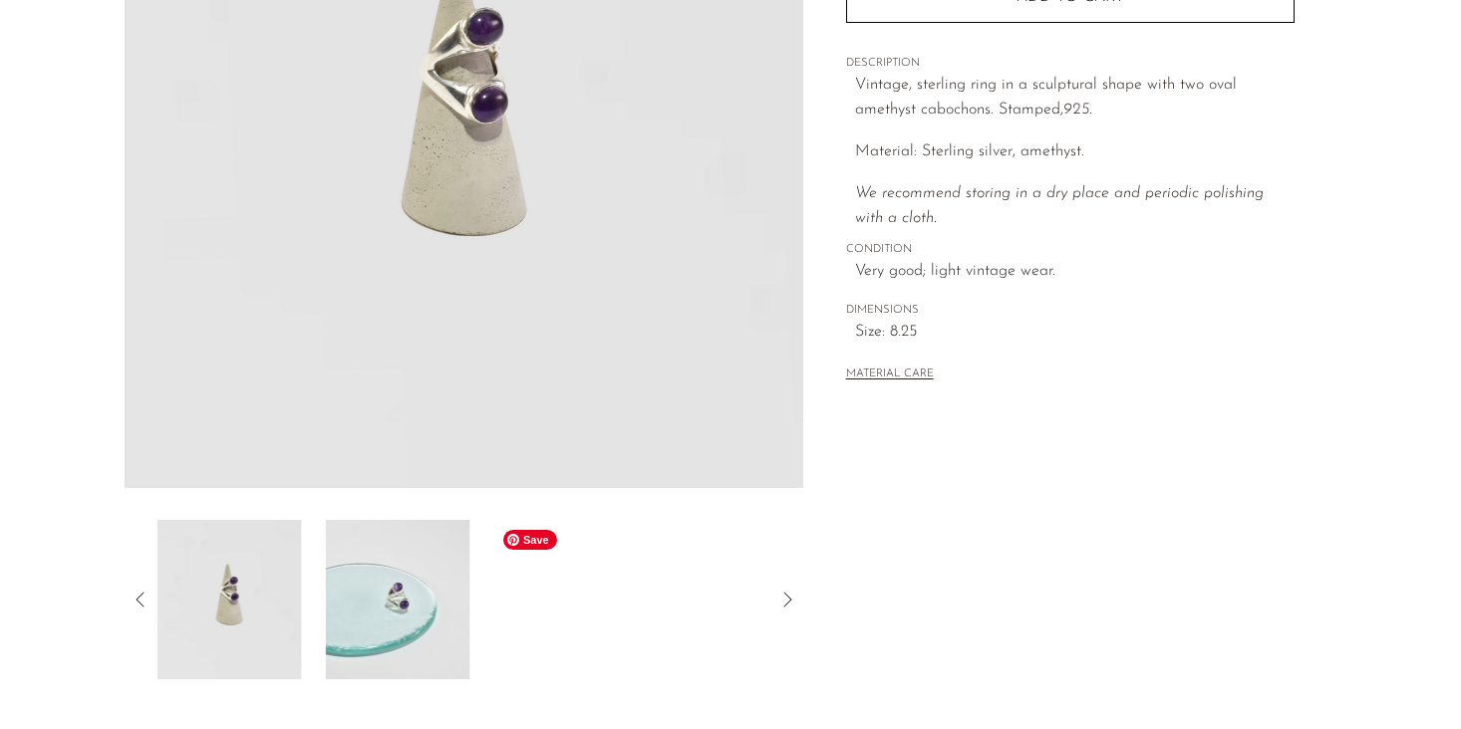
scroll to position [334, 0]
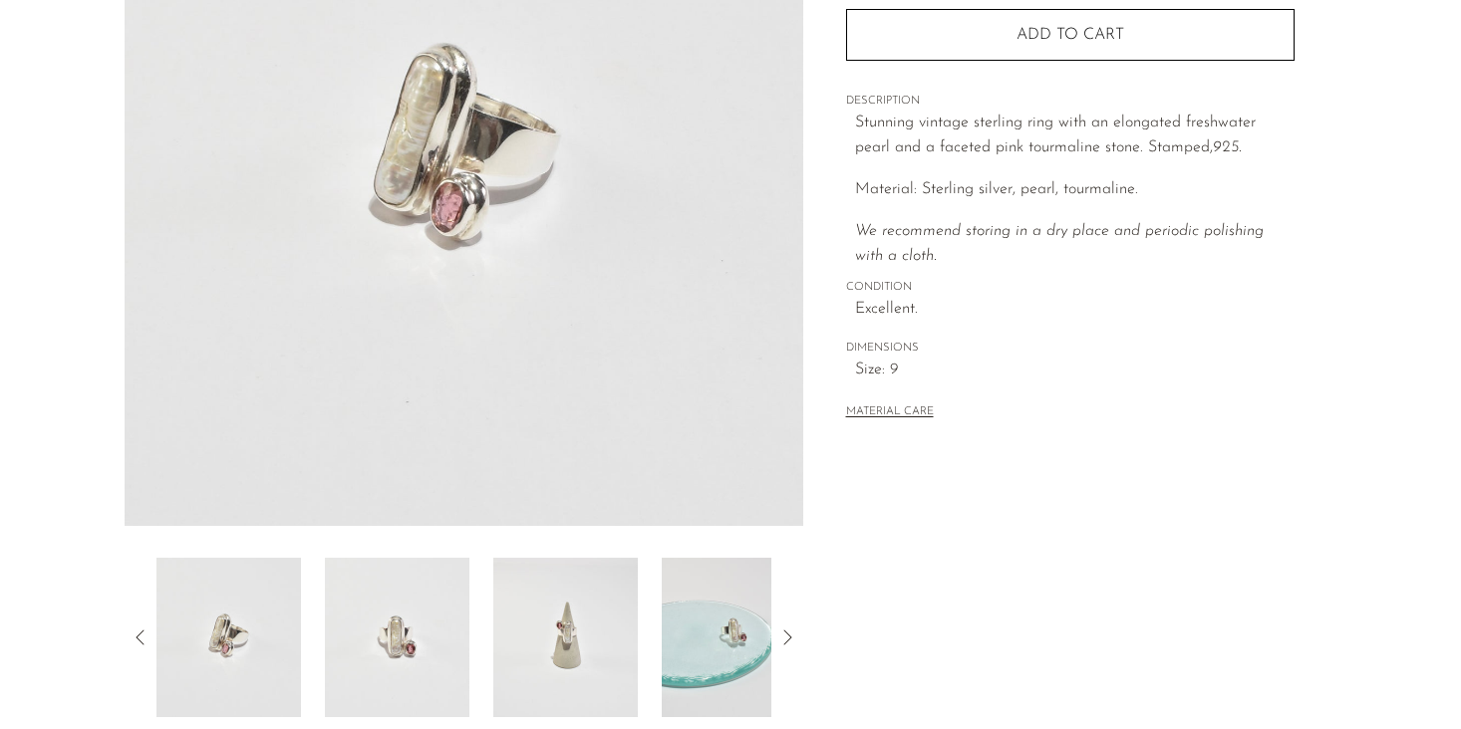
scroll to position [568, 0]
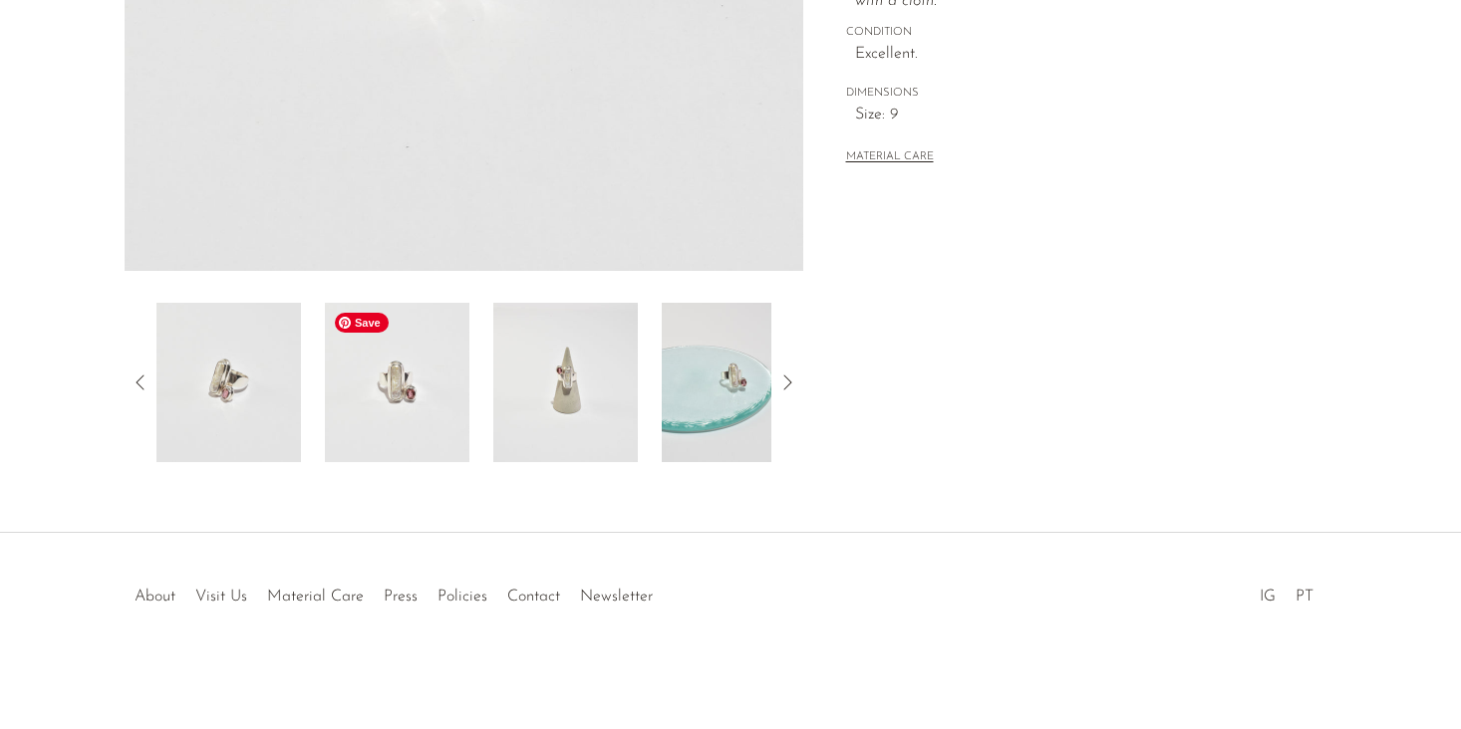
click at [414, 401] on img at bounding box center [397, 382] width 144 height 159
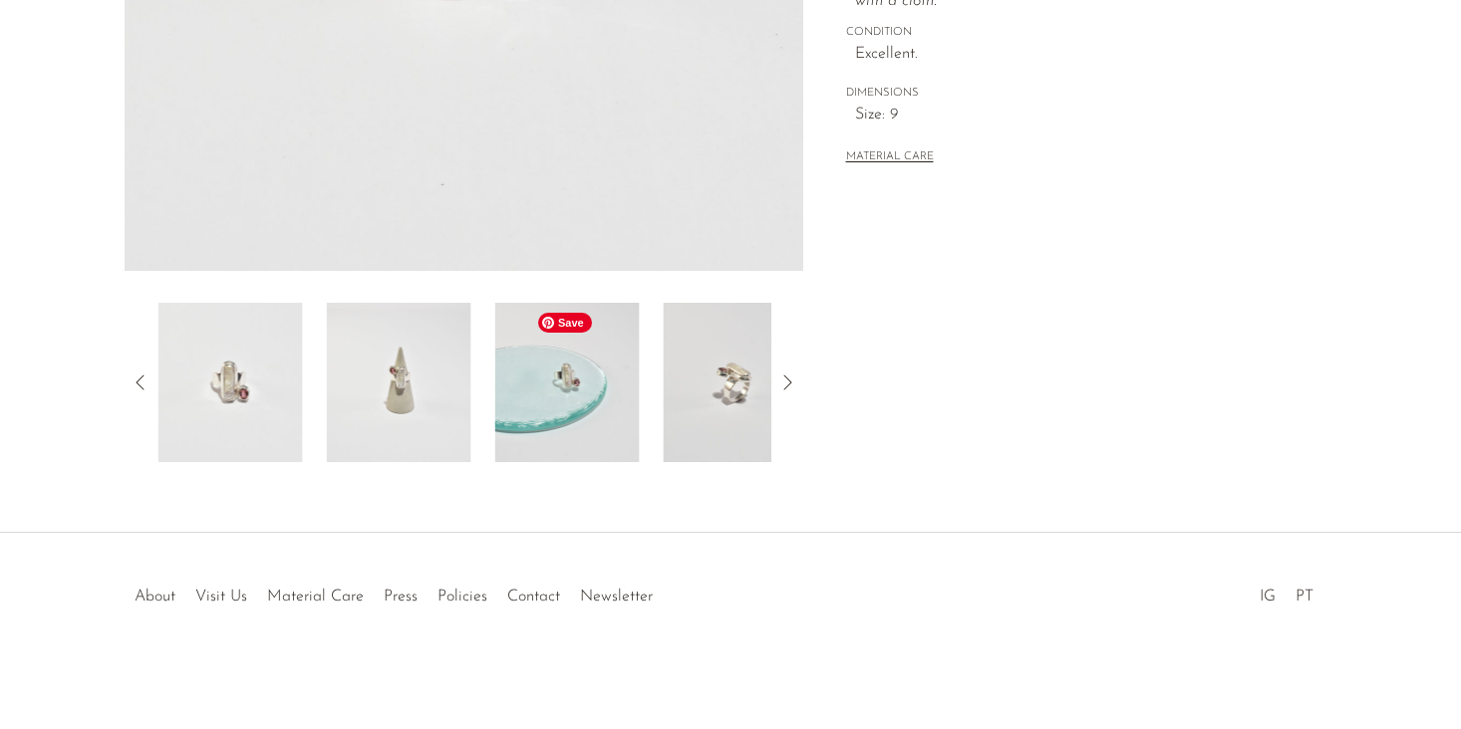
scroll to position [242, 0]
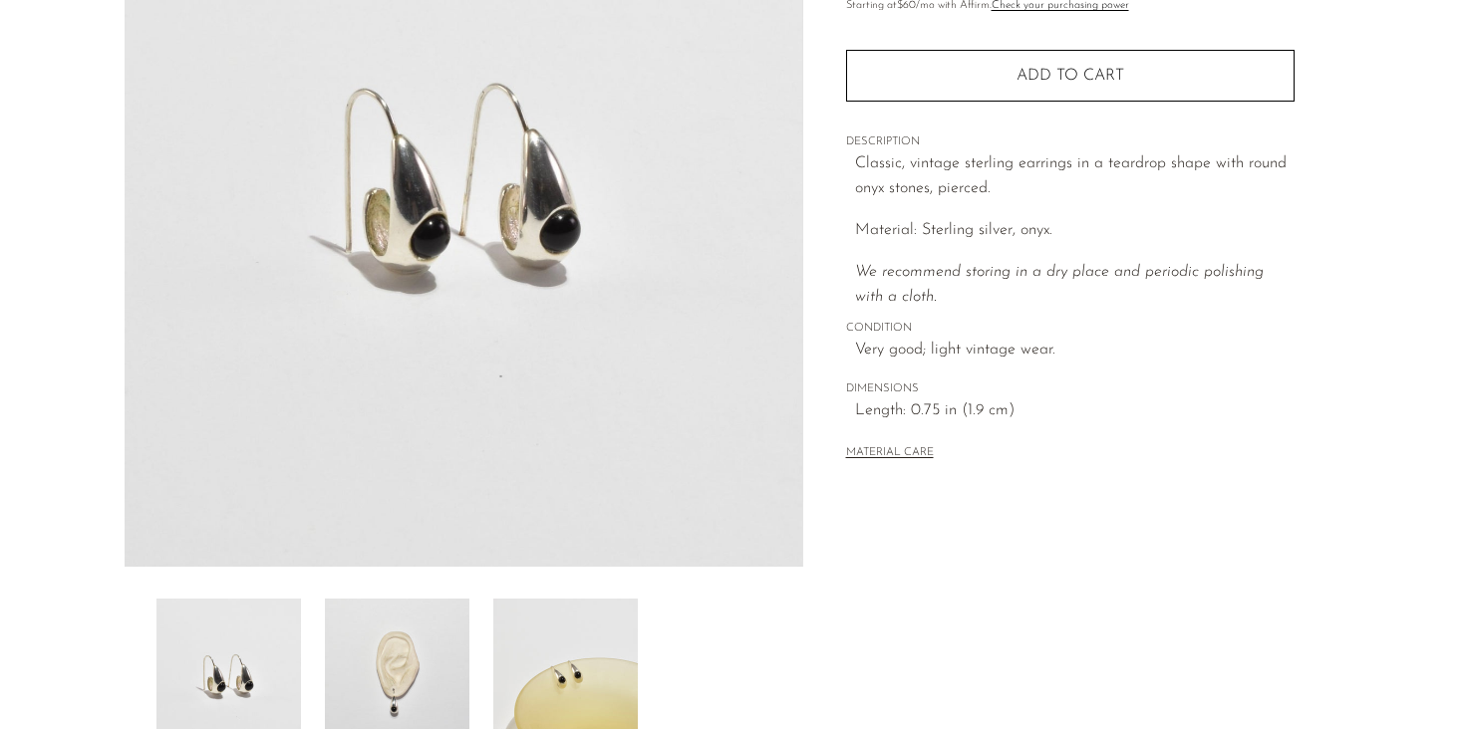
scroll to position [501, 0]
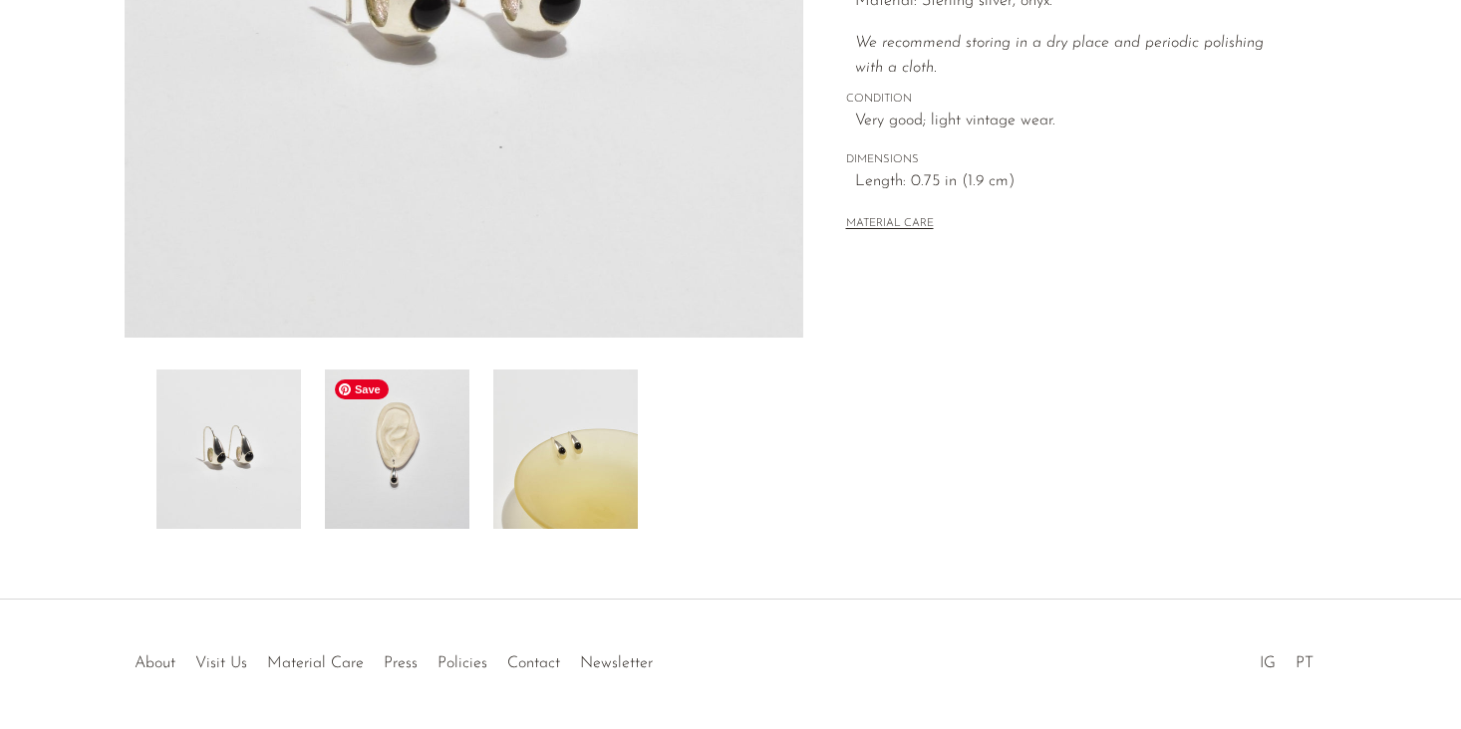
click at [439, 489] on img at bounding box center [397, 449] width 144 height 159
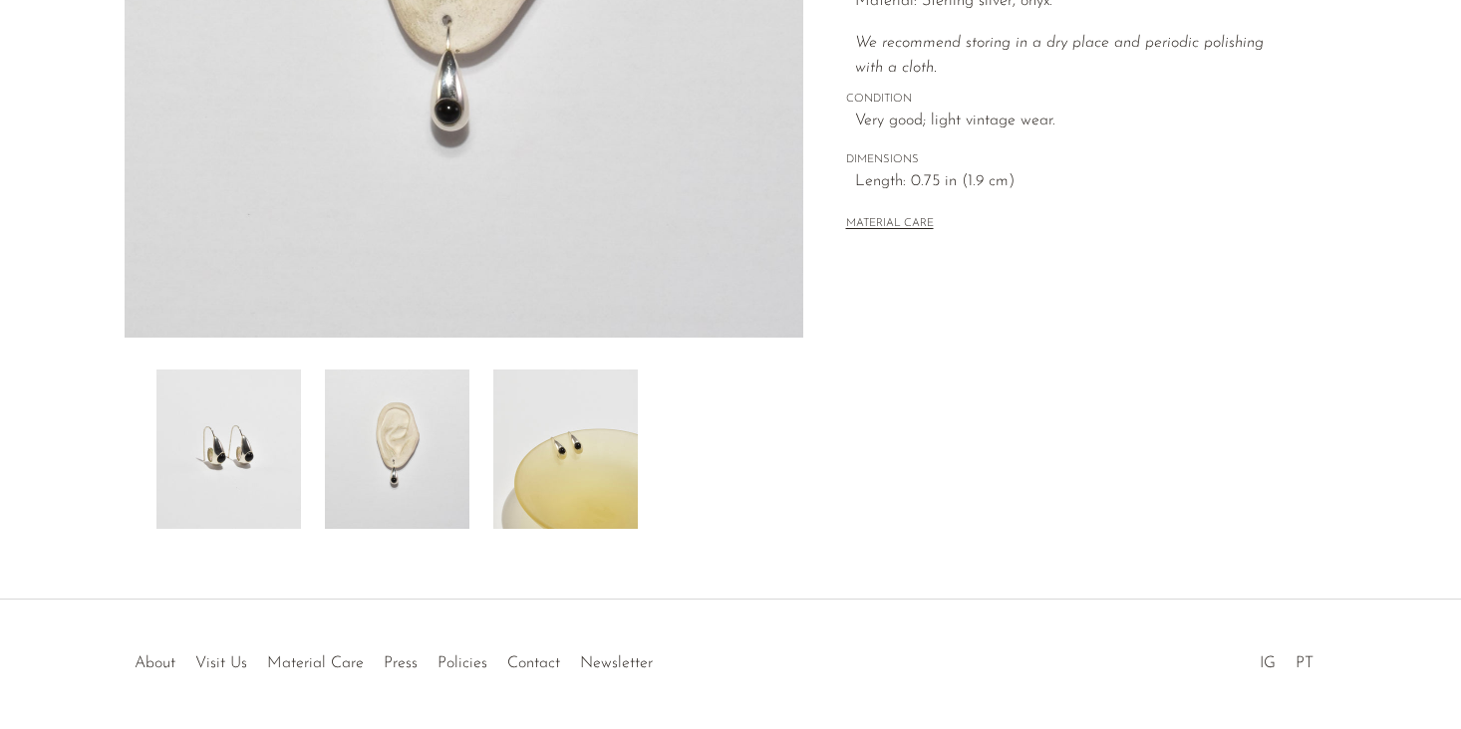
scroll to position [271, 0]
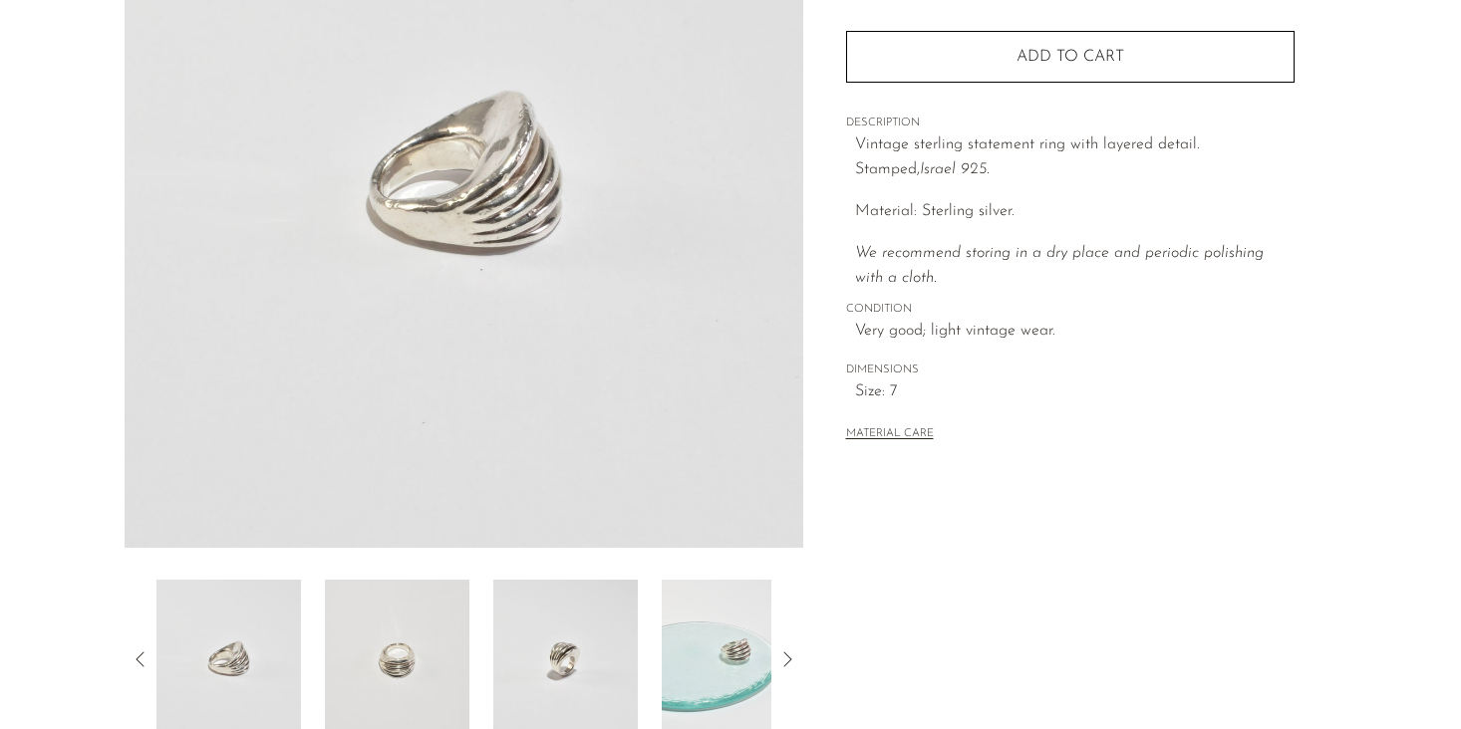
scroll to position [568, 0]
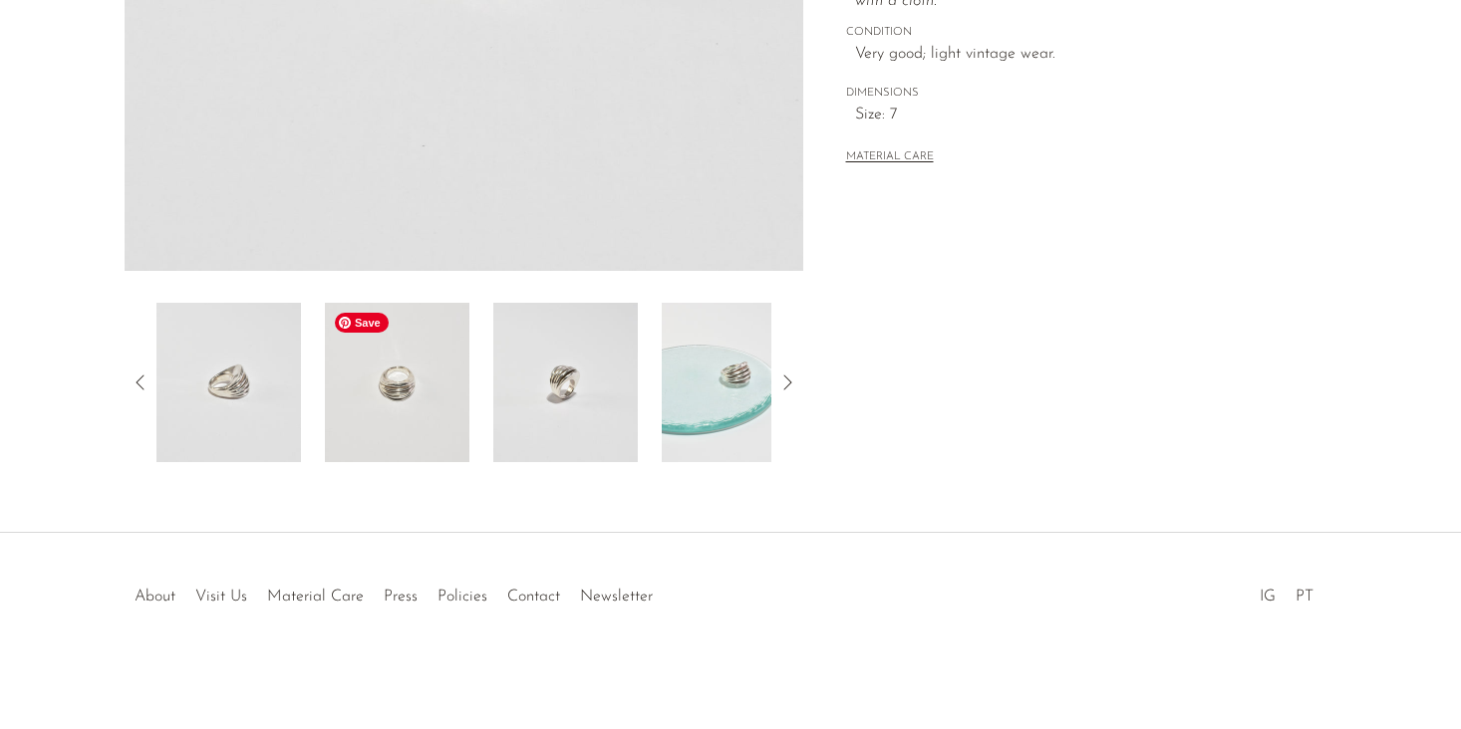
click at [442, 394] on img at bounding box center [397, 382] width 144 height 159
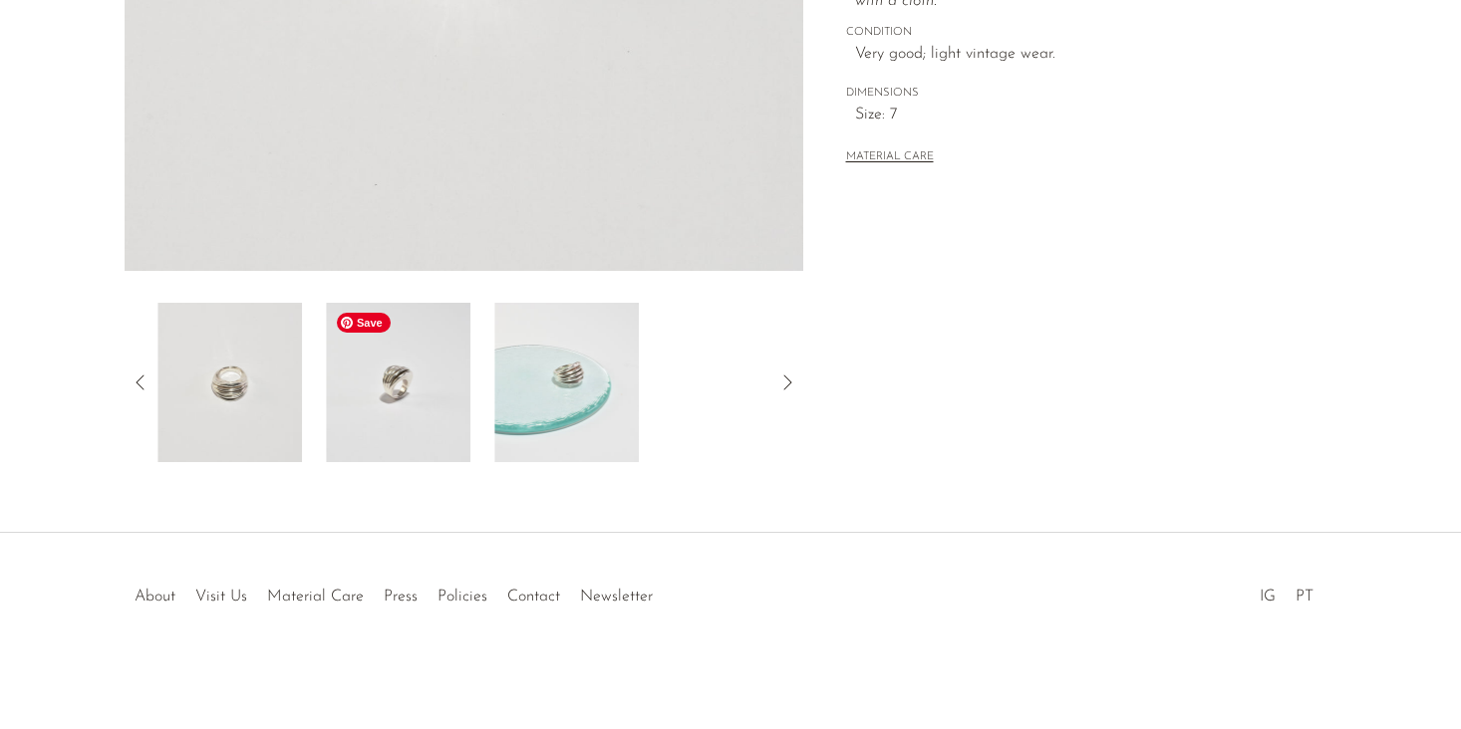
click at [408, 398] on img at bounding box center [398, 382] width 144 height 159
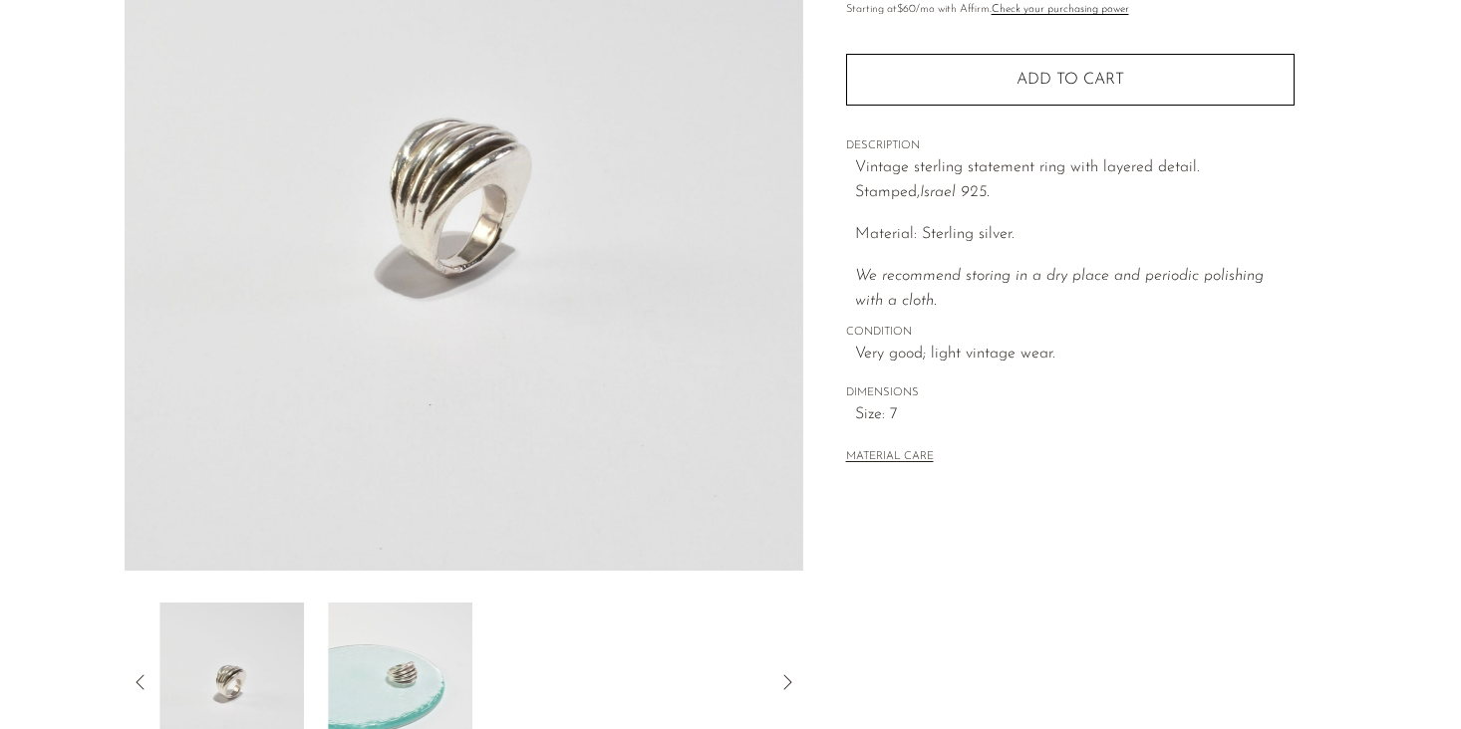
scroll to position [0, 0]
